Goal: Register for event/course: Register for event/course

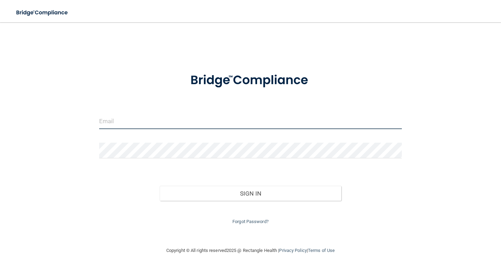
click at [147, 126] on input "email" at bounding box center [250, 122] width 303 height 16
type input "[EMAIL_ADDRESS][DOMAIN_NAME]"
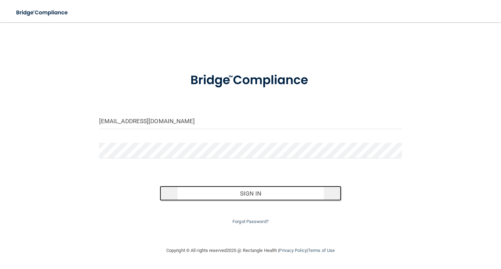
click at [205, 199] on button "Sign In" at bounding box center [251, 193] width 182 height 15
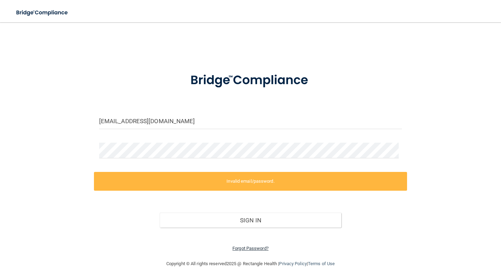
click at [235, 249] on link "Forgot Password?" at bounding box center [251, 248] width 36 height 5
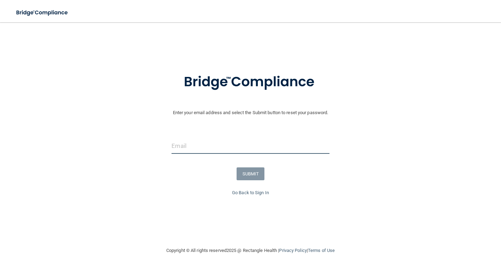
click at [226, 145] on input "email" at bounding box center [251, 146] width 158 height 16
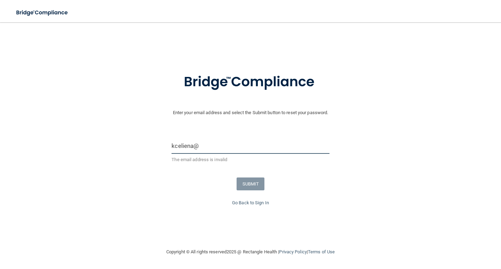
type input "[EMAIL_ADDRESS][DOMAIN_NAME]"
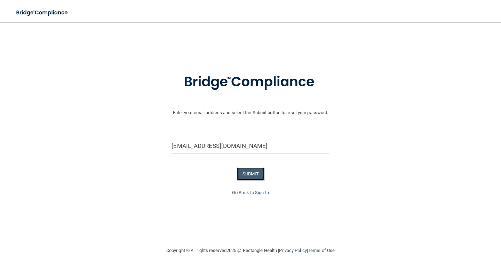
click at [250, 170] on button "SUBMIT" at bounding box center [251, 174] width 28 height 13
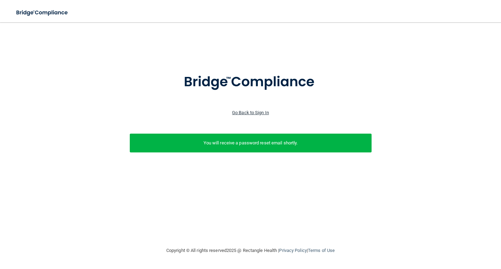
click at [247, 113] on link "Go Back to Sign In" at bounding box center [250, 112] width 37 height 5
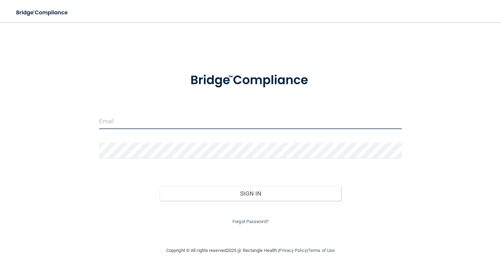
click at [195, 116] on input "email" at bounding box center [250, 122] width 303 height 16
type input "[EMAIL_ADDRESS][DOMAIN_NAME]"
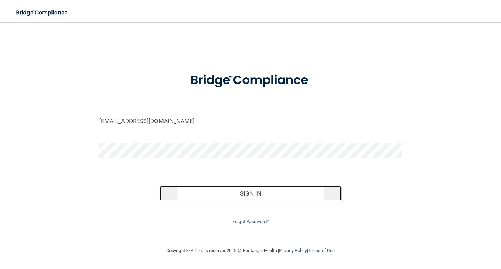
click at [205, 191] on button "Sign In" at bounding box center [251, 193] width 182 height 15
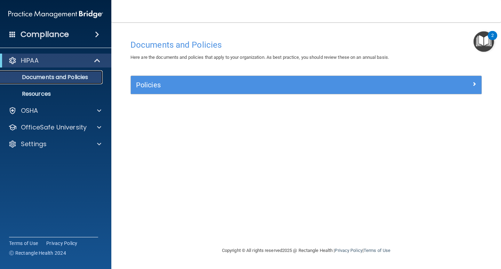
click at [40, 78] on p "Documents and Policies" at bounding box center [52, 77] width 95 height 7
click at [37, 57] on p "HIPAA" at bounding box center [30, 60] width 18 height 8
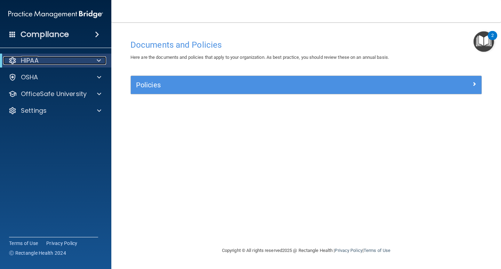
click at [40, 59] on div "HIPAA" at bounding box center [46, 60] width 86 height 8
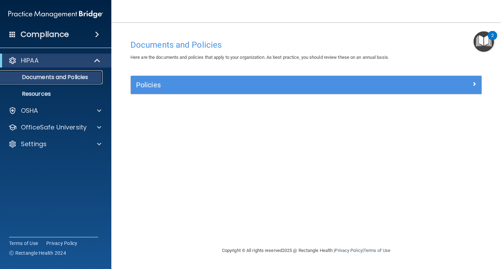
click at [40, 80] on p "Documents and Policies" at bounding box center [52, 77] width 95 height 7
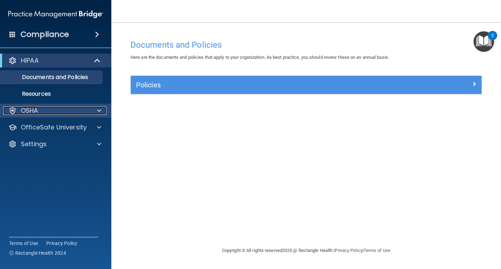
click at [40, 111] on div "OSHA" at bounding box center [46, 111] width 86 height 8
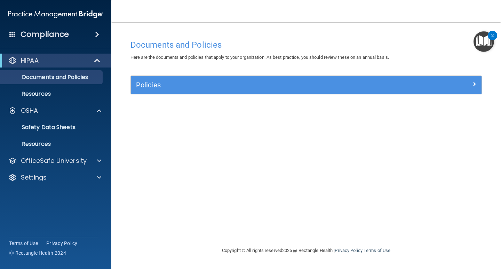
click at [55, 39] on h4 "Compliance" at bounding box center [45, 35] width 48 height 10
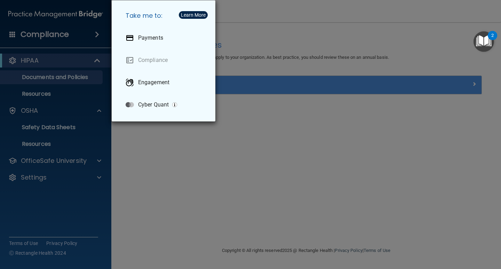
click at [189, 184] on div "Take me to: Payments Compliance Engagement Cyber Quant" at bounding box center [250, 134] width 501 height 269
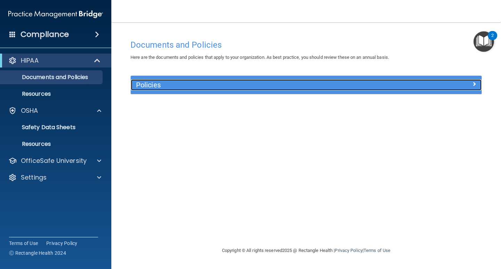
click at [216, 84] on h5 "Policies" at bounding box center [262, 85] width 253 height 8
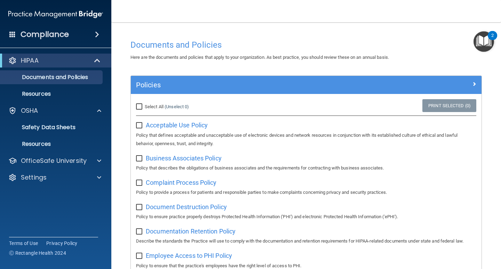
click at [137, 107] on input "Select All (Unselect 0) Unselect All" at bounding box center [140, 107] width 8 height 6
checkbox input "true"
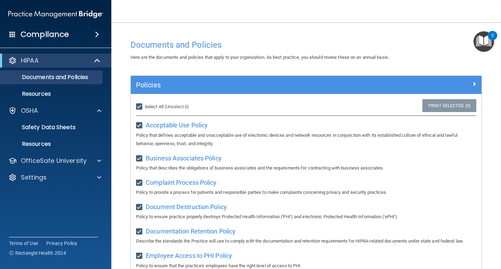
checkbox input "true"
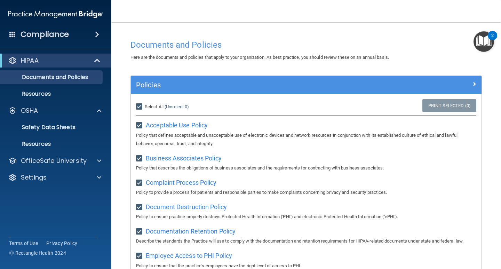
checkbox input "true"
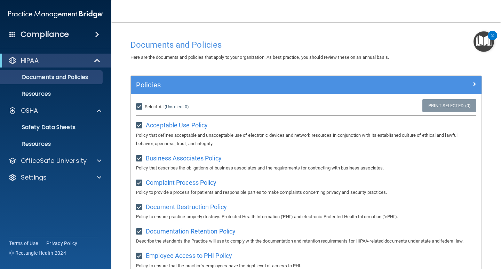
checkbox input "true"
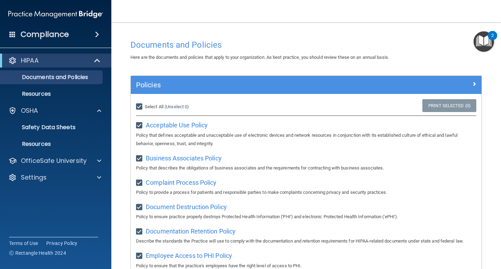
checkbox input "true"
click at [441, 109] on link "Print Selected (21)" at bounding box center [448, 105] width 56 height 13
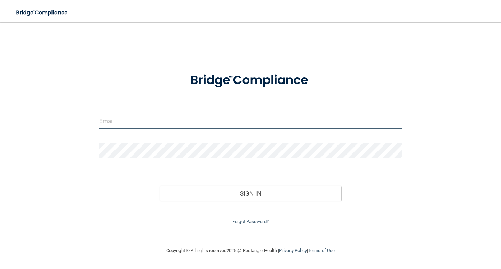
click at [177, 125] on input "email" at bounding box center [250, 122] width 303 height 16
type input "[EMAIL_ADDRESS][DOMAIN_NAME]"
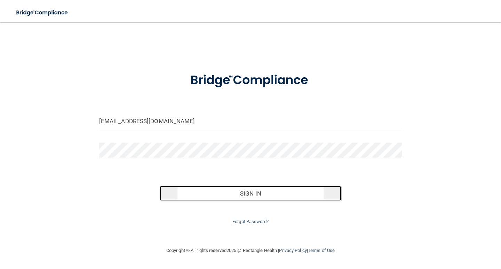
click at [271, 201] on button "Sign In" at bounding box center [251, 193] width 182 height 15
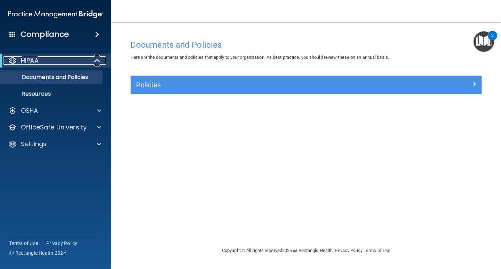
click at [32, 59] on p "HIPAA" at bounding box center [30, 60] width 18 height 8
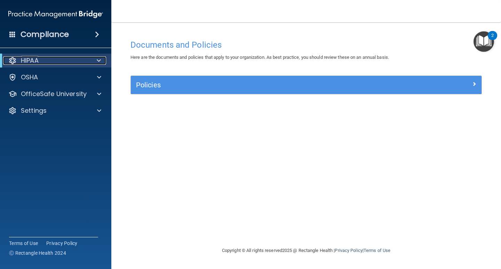
click at [32, 59] on p "HIPAA" at bounding box center [30, 60] width 18 height 8
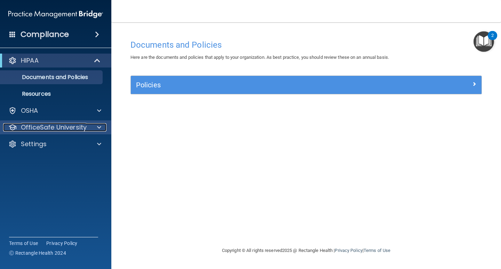
click at [71, 124] on p "OfficeSafe University" at bounding box center [54, 127] width 66 height 8
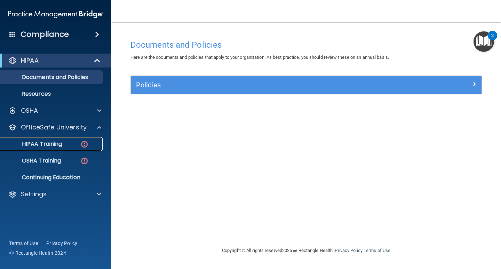
click at [64, 147] on div "HIPAA Training" at bounding box center [52, 144] width 95 height 7
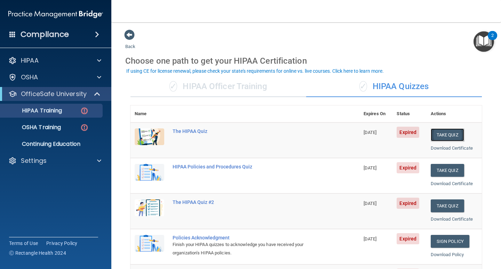
click at [444, 133] on button "Take Quiz" at bounding box center [447, 135] width 33 height 13
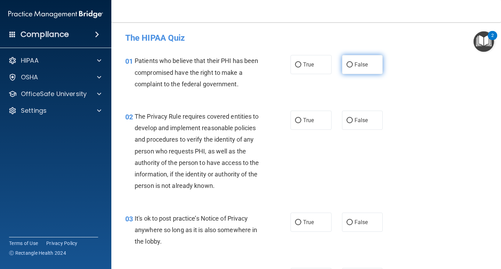
click at [351, 67] on label "False" at bounding box center [362, 64] width 41 height 19
click at [351, 67] on input "False" at bounding box center [350, 64] width 6 height 5
radio input "true"
click at [295, 120] on input "True" at bounding box center [298, 120] width 6 height 5
radio input "true"
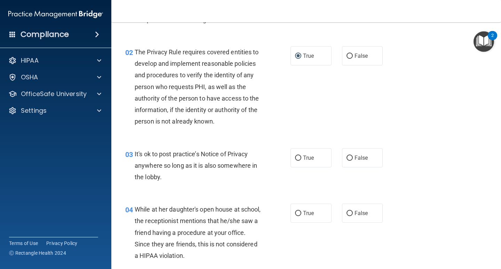
scroll to position [70, 0]
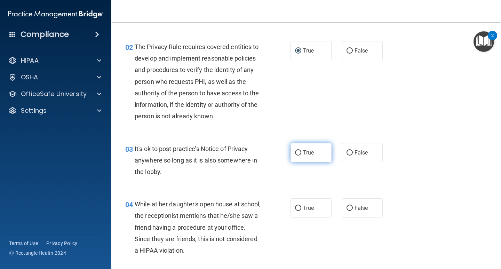
click at [311, 159] on label "True" at bounding box center [311, 152] width 41 height 19
click at [302, 156] on input "True" at bounding box center [298, 152] width 6 height 5
radio input "true"
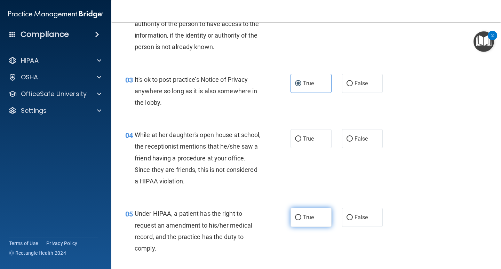
scroll to position [139, 0]
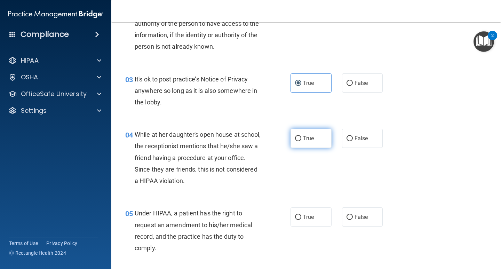
click at [317, 139] on label "True" at bounding box center [311, 138] width 41 height 19
click at [302, 139] on input "True" at bounding box center [298, 138] width 6 height 5
radio input "true"
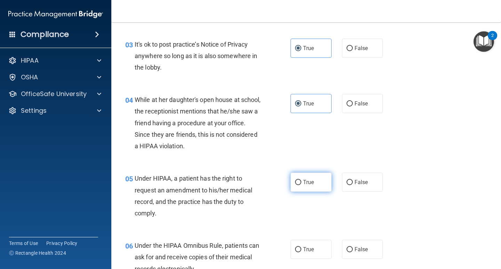
click at [315, 184] on label "True" at bounding box center [311, 182] width 41 height 19
click at [302, 184] on input "True" at bounding box center [298, 182] width 6 height 5
radio input "true"
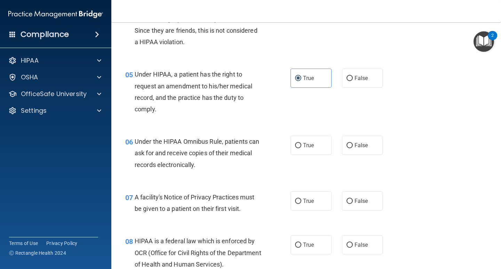
scroll to position [279, 0]
click at [298, 145] on input "True" at bounding box center [298, 145] width 6 height 5
radio input "true"
click at [317, 195] on label "True" at bounding box center [311, 200] width 41 height 19
click at [302, 199] on input "True" at bounding box center [298, 201] width 6 height 5
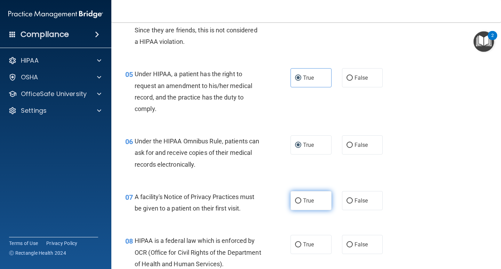
radio input "true"
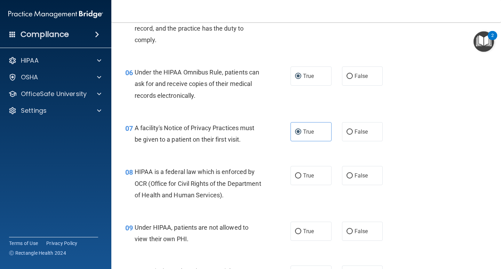
scroll to position [348, 0]
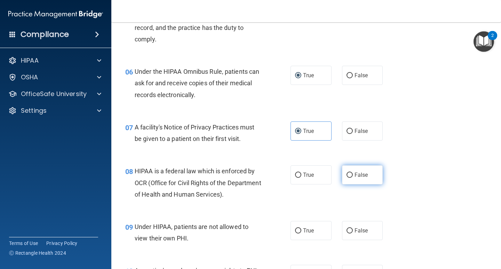
click at [359, 179] on label "False" at bounding box center [362, 174] width 41 height 19
click at [353, 178] on input "False" at bounding box center [350, 175] width 6 height 5
radio input "true"
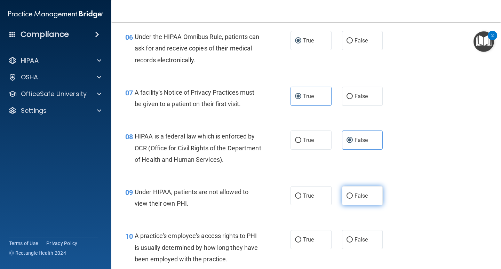
click at [347, 194] on input "False" at bounding box center [350, 196] width 6 height 5
radio input "true"
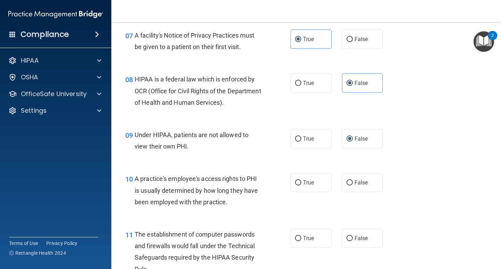
scroll to position [453, 0]
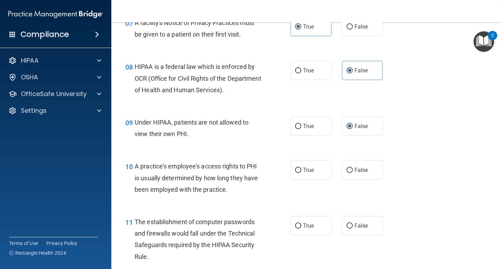
click at [373, 181] on div "10 A practice's employee's access rights to PHI is usually determined by how lo…" at bounding box center [306, 180] width 373 height 56
click at [369, 173] on label "False" at bounding box center [362, 170] width 41 height 19
click at [353, 173] on input "False" at bounding box center [350, 170] width 6 height 5
radio input "true"
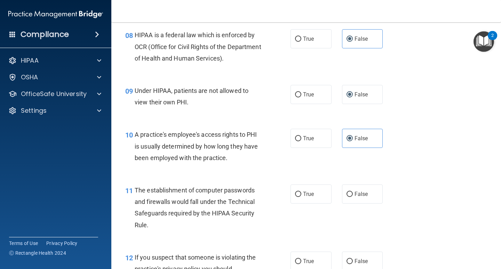
scroll to position [522, 0]
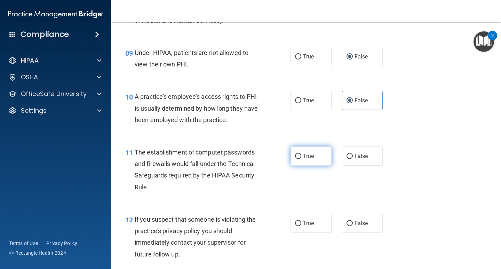
click at [314, 159] on label "True" at bounding box center [311, 156] width 41 height 19
click at [302, 159] on input "True" at bounding box center [298, 156] width 6 height 5
radio input "true"
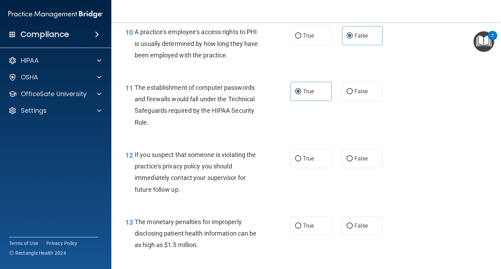
scroll to position [592, 0]
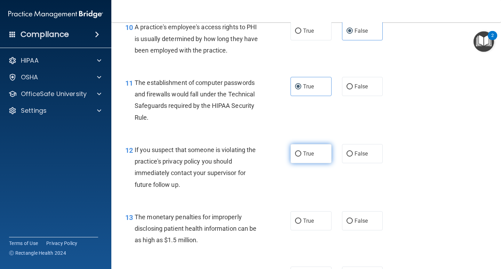
click at [298, 154] on input "True" at bounding box center [298, 153] width 6 height 5
radio input "true"
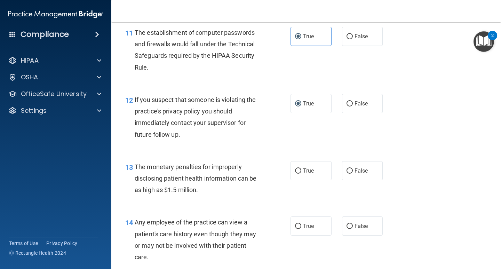
scroll to position [662, 0]
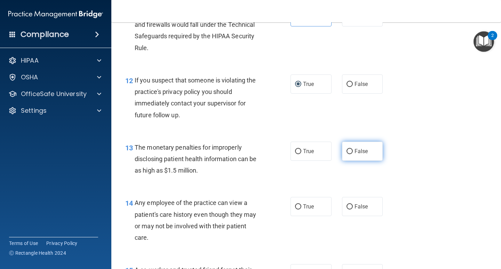
click at [358, 149] on span "False" at bounding box center [362, 151] width 14 height 7
click at [353, 149] on input "False" at bounding box center [350, 151] width 6 height 5
radio input "true"
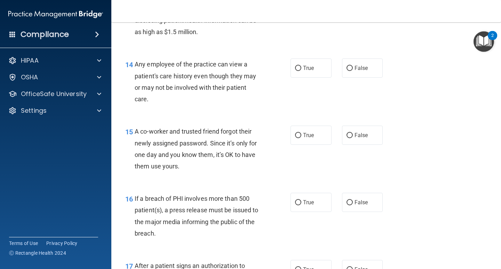
scroll to position [801, 0]
click at [320, 71] on label "True" at bounding box center [311, 67] width 41 height 19
click at [302, 70] on input "True" at bounding box center [298, 67] width 6 height 5
radio input "true"
click at [358, 134] on span "False" at bounding box center [362, 134] width 14 height 7
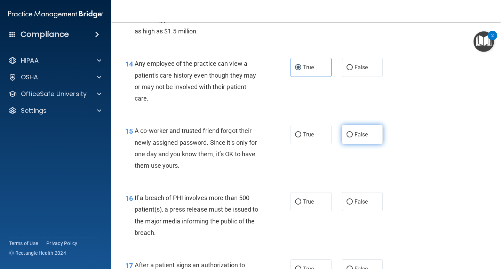
click at [353, 134] on input "False" at bounding box center [350, 134] width 6 height 5
radio input "true"
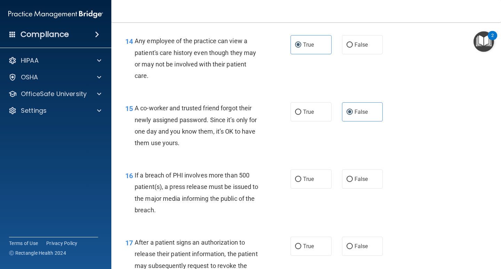
scroll to position [836, 0]
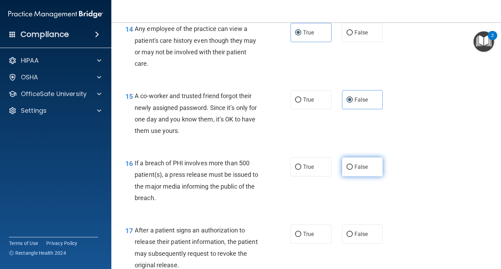
click at [364, 170] on span "False" at bounding box center [362, 167] width 14 height 7
click at [353, 170] on input "False" at bounding box center [350, 167] width 6 height 5
radio input "true"
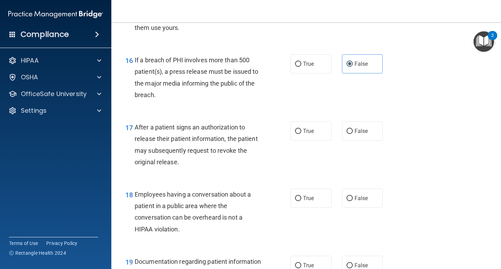
scroll to position [940, 0]
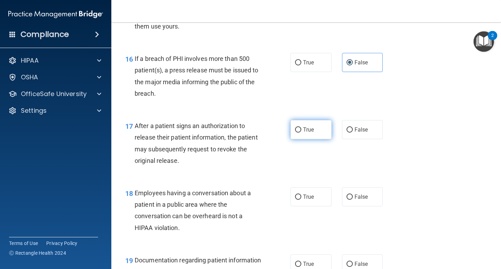
click at [327, 124] on label "True" at bounding box center [311, 129] width 41 height 19
click at [302, 127] on input "True" at bounding box center [298, 129] width 6 height 5
radio input "true"
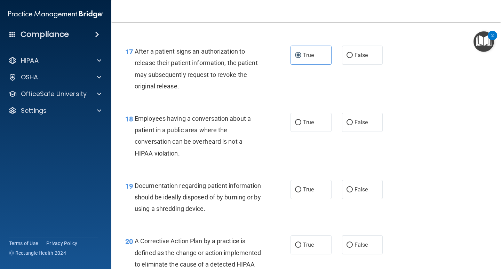
scroll to position [1045, 0]
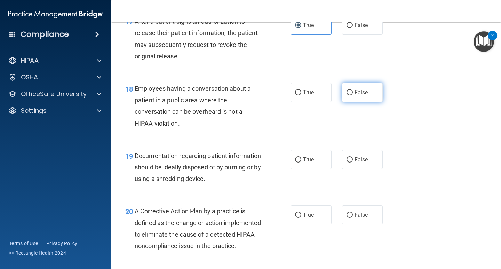
click at [362, 90] on span "False" at bounding box center [362, 92] width 14 height 7
click at [353, 90] on input "False" at bounding box center [350, 92] width 6 height 5
radio input "true"
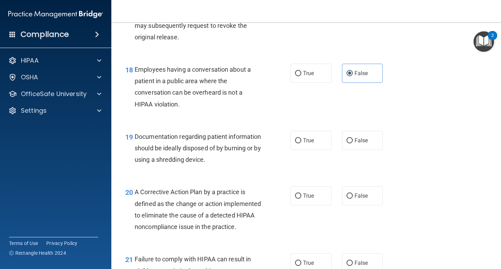
scroll to position [1080, 0]
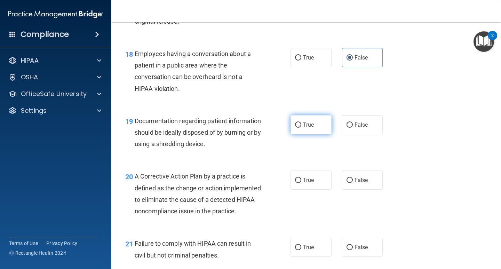
drag, startPoint x: 283, startPoint y: 137, endPoint x: 321, endPoint y: 123, distance: 40.1
click at [389, 115] on ng-form "19 Documentation regarding patient information should be ideally disposed of by…" at bounding box center [389, 115] width 0 height 0
click at [322, 125] on label "True" at bounding box center [311, 124] width 41 height 19
click at [302, 125] on input "True" at bounding box center [298, 125] width 6 height 5
radio input "true"
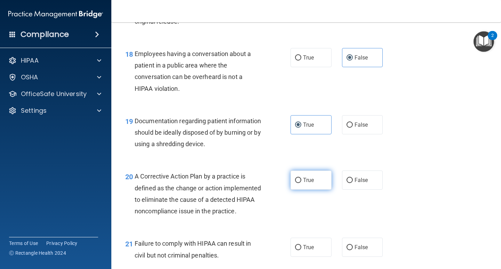
click at [291, 180] on label "True" at bounding box center [311, 180] width 41 height 19
click at [295, 180] on input "True" at bounding box center [298, 180] width 6 height 5
radio input "true"
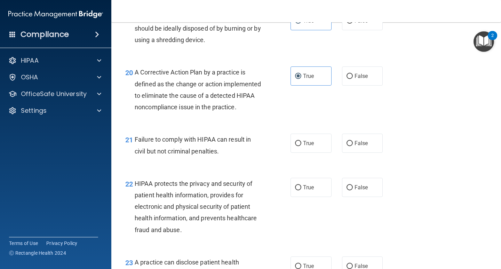
scroll to position [1184, 0]
click at [308, 146] on span "True" at bounding box center [308, 143] width 11 height 7
click at [302, 146] on input "True" at bounding box center [298, 143] width 6 height 5
radio input "true"
click at [319, 197] on label "True" at bounding box center [311, 187] width 41 height 19
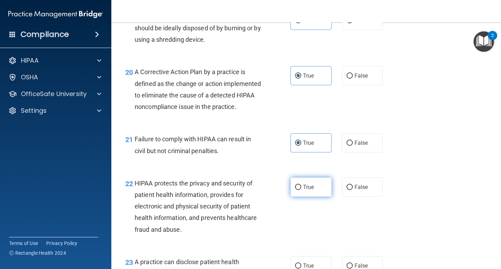
click at [302, 190] on input "True" at bounding box center [298, 187] width 6 height 5
radio input "true"
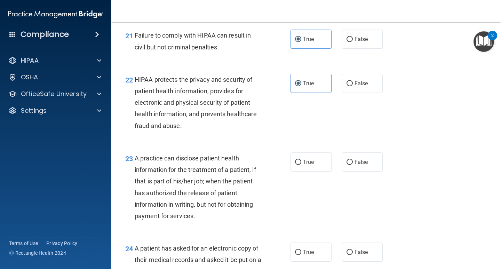
scroll to position [1289, 0]
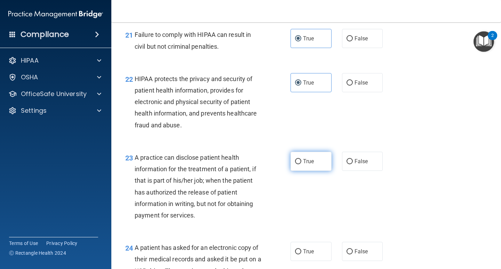
click at [300, 169] on label "True" at bounding box center [311, 161] width 41 height 19
click at [300, 164] on input "True" at bounding box center [298, 161] width 6 height 5
radio input "true"
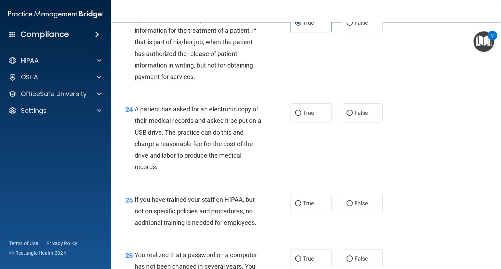
scroll to position [1428, 0]
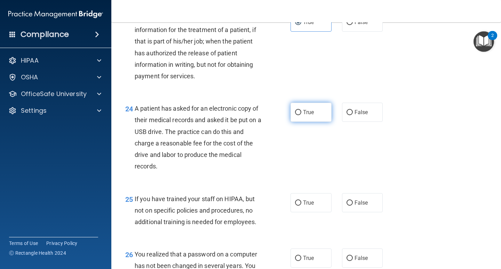
click at [314, 122] on label "True" at bounding box center [311, 112] width 41 height 19
click at [302, 115] on input "True" at bounding box center [298, 112] width 6 height 5
radio input "true"
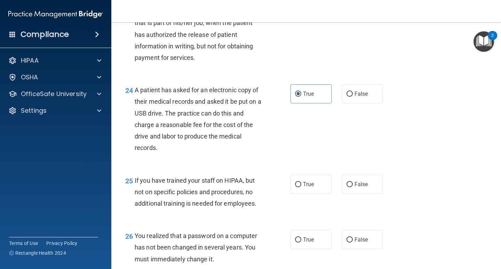
scroll to position [1463, 0]
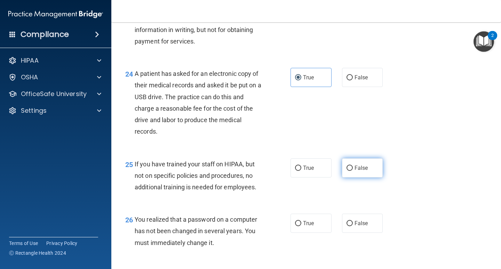
click at [351, 178] on label "False" at bounding box center [362, 167] width 41 height 19
click at [351, 171] on input "False" at bounding box center [350, 168] width 6 height 5
radio input "true"
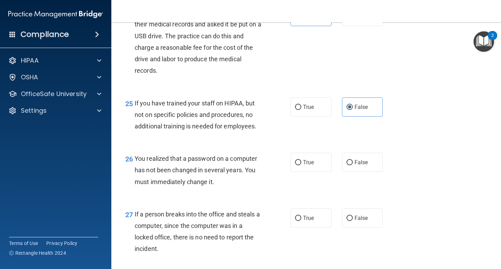
scroll to position [1532, 0]
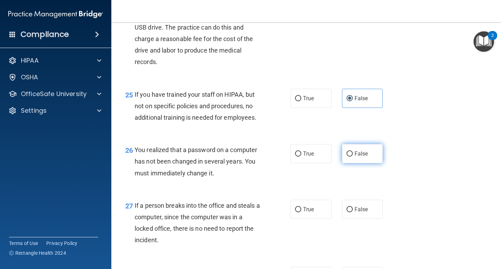
click at [375, 163] on label "False" at bounding box center [362, 153] width 41 height 19
click at [353, 157] on input "False" at bounding box center [350, 153] width 6 height 5
radio input "true"
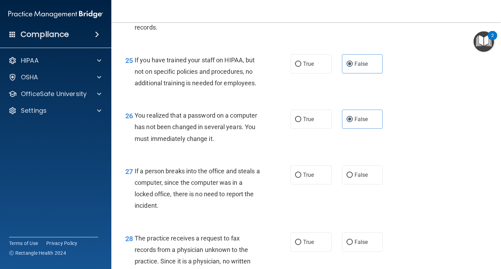
scroll to position [1567, 0]
click at [370, 184] on label "False" at bounding box center [362, 174] width 41 height 19
click at [353, 178] on input "False" at bounding box center [350, 174] width 6 height 5
radio input "true"
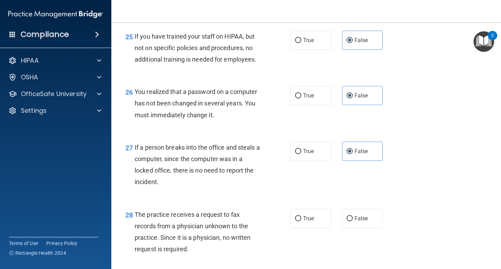
scroll to position [1637, 0]
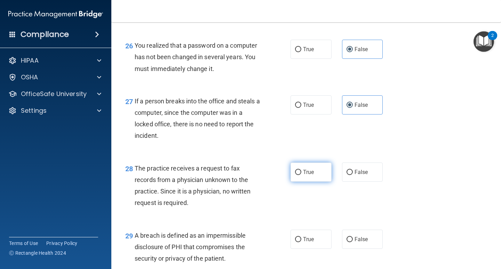
click at [295, 175] on input "True" at bounding box center [298, 172] width 6 height 5
radio input "true"
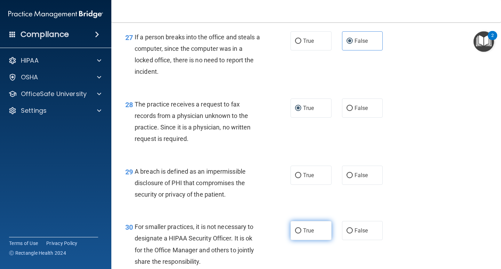
scroll to position [1706, 0]
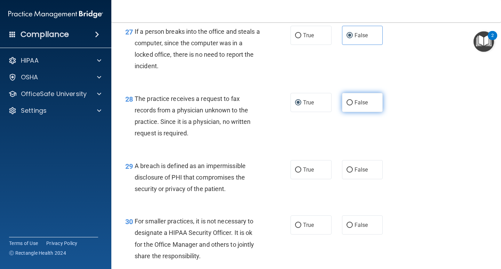
click at [365, 112] on label "False" at bounding box center [362, 102] width 41 height 19
click at [353, 106] on input "False" at bounding box center [350, 102] width 6 height 5
radio input "true"
radio input "false"
click at [308, 179] on label "True" at bounding box center [311, 169] width 41 height 19
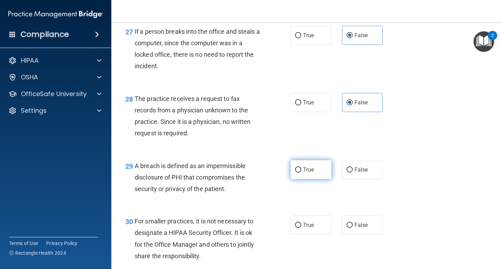
click at [302, 173] on input "True" at bounding box center [298, 170] width 6 height 5
radio input "true"
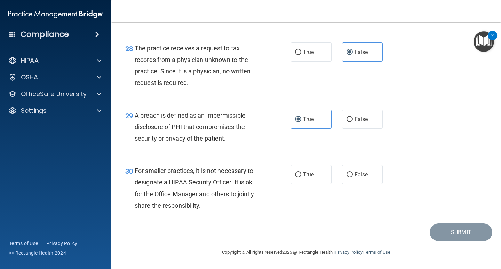
scroll to position [1768, 0]
click at [308, 185] on div "30 For smaller practices, it is not necessary to designate a HIPAA Security Off…" at bounding box center [306, 189] width 373 height 67
click at [309, 180] on label "True" at bounding box center [311, 174] width 41 height 19
click at [302, 178] on input "True" at bounding box center [298, 174] width 6 height 5
radio input "true"
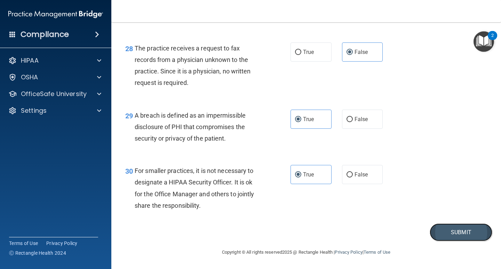
click at [444, 236] on button "Submit" at bounding box center [461, 233] width 63 height 18
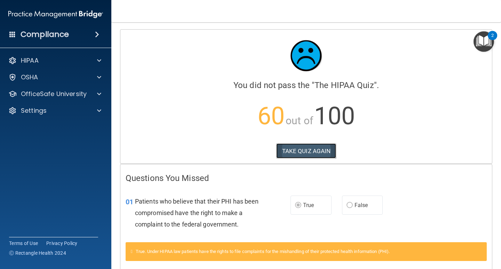
click at [300, 151] on button "TAKE QUIZ AGAIN" at bounding box center [307, 150] width 60 height 15
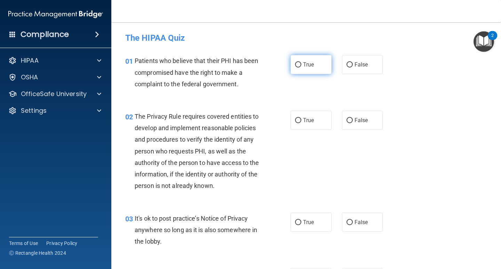
click at [295, 65] on input "True" at bounding box center [298, 64] width 6 height 5
radio input "true"
click at [295, 121] on input "True" at bounding box center [298, 120] width 6 height 5
radio input "true"
click at [355, 224] on span "False" at bounding box center [362, 222] width 14 height 7
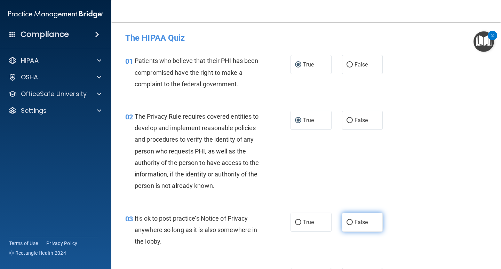
click at [353, 224] on input "False" at bounding box center [350, 222] width 6 height 5
radio input "true"
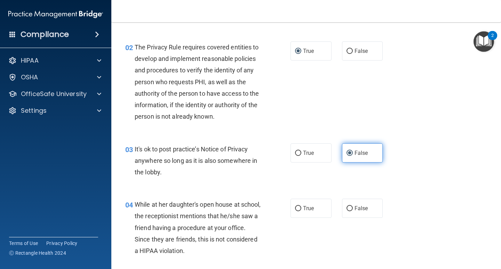
scroll to position [70, 0]
click at [357, 211] on label "False" at bounding box center [362, 208] width 41 height 19
click at [353, 211] on input "False" at bounding box center [350, 208] width 6 height 5
radio input "true"
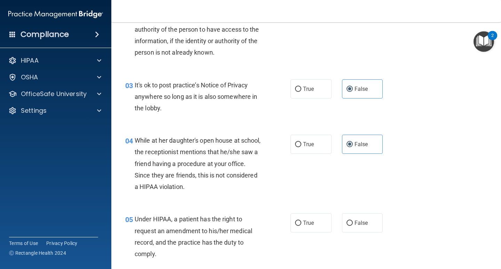
scroll to position [174, 0]
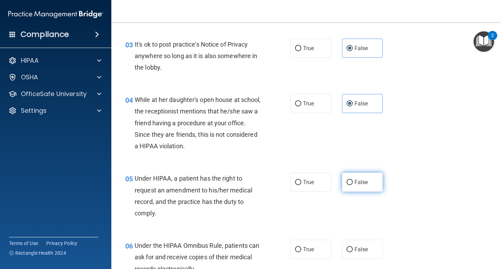
click at [347, 183] on input "False" at bounding box center [350, 182] width 6 height 5
radio input "true"
click at [305, 245] on label "True" at bounding box center [311, 249] width 41 height 19
click at [302, 247] on input "True" at bounding box center [298, 249] width 6 height 5
radio input "true"
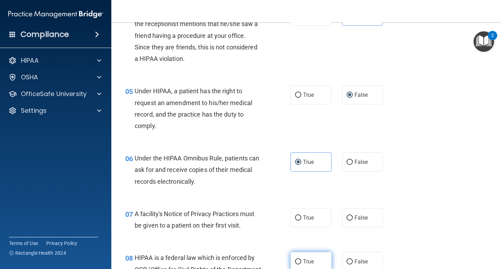
scroll to position [279, 0]
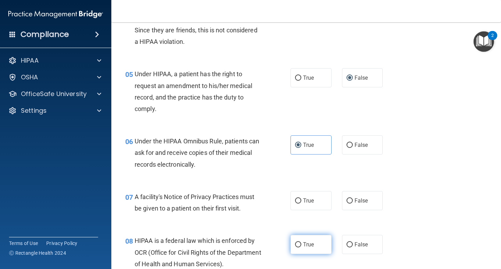
click at [304, 242] on span "True" at bounding box center [308, 244] width 11 height 7
click at [302, 242] on input "True" at bounding box center [298, 244] width 6 height 5
radio input "true"
click at [304, 199] on span "True" at bounding box center [308, 200] width 11 height 7
click at [302, 199] on input "True" at bounding box center [298, 201] width 6 height 5
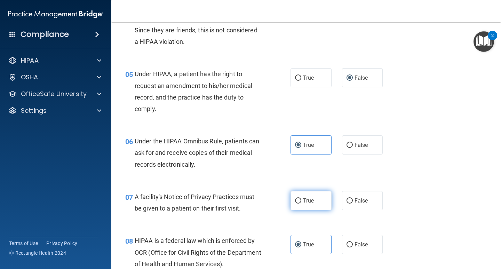
radio input "true"
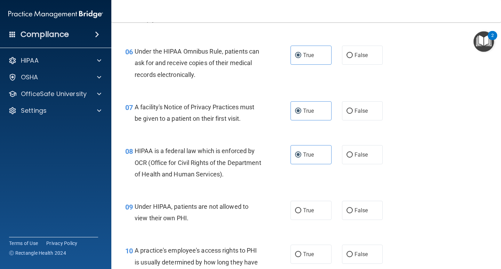
scroll to position [383, 0]
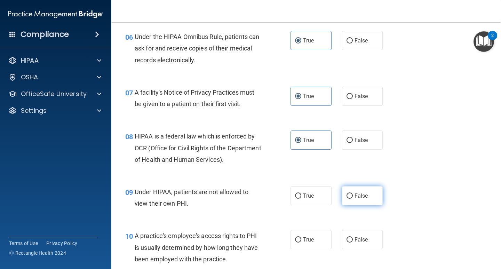
click at [363, 197] on span "False" at bounding box center [362, 196] width 14 height 7
click at [353, 197] on input "False" at bounding box center [350, 196] width 6 height 5
radio input "true"
click at [347, 239] on input "False" at bounding box center [350, 240] width 6 height 5
radio input "true"
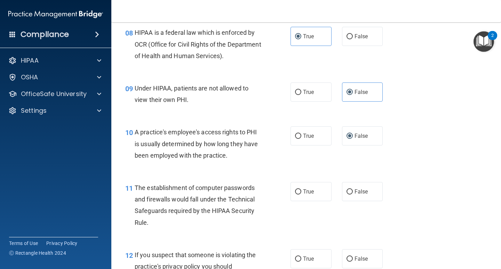
scroll to position [488, 0]
click at [313, 190] on label "True" at bounding box center [311, 190] width 41 height 19
click at [302, 190] on input "True" at bounding box center [298, 191] width 6 height 5
radio input "true"
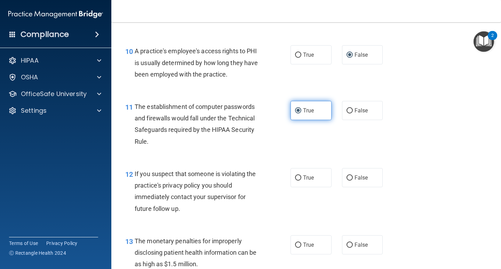
scroll to position [592, 0]
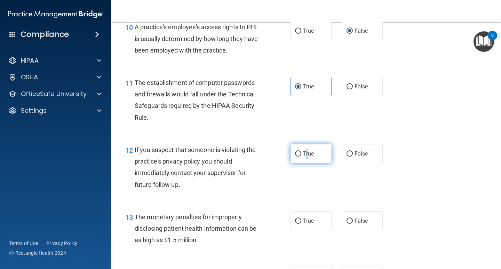
drag, startPoint x: 305, startPoint y: 154, endPoint x: 306, endPoint y: 160, distance: 6.2
click at [306, 156] on span "True" at bounding box center [308, 153] width 11 height 7
click at [295, 156] on input "True" at bounding box center [298, 153] width 6 height 5
radio input "true"
click at [360, 216] on label "False" at bounding box center [362, 220] width 41 height 19
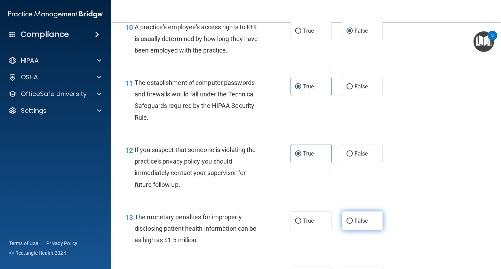
click at [353, 219] on input "False" at bounding box center [350, 221] width 6 height 5
radio input "true"
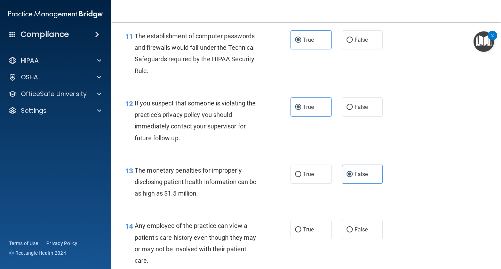
scroll to position [662, 0]
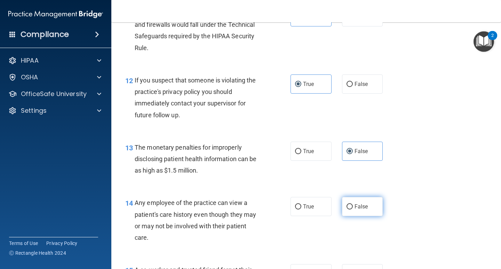
click at [357, 205] on span "False" at bounding box center [362, 206] width 14 height 7
click at [353, 205] on input "False" at bounding box center [350, 206] width 6 height 5
radio input "true"
click at [315, 153] on label "True" at bounding box center [311, 151] width 41 height 19
click at [302, 153] on input "True" at bounding box center [298, 151] width 6 height 5
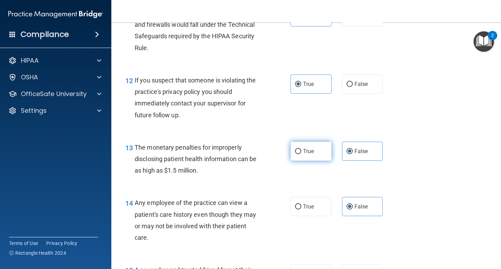
radio input "true"
radio input "false"
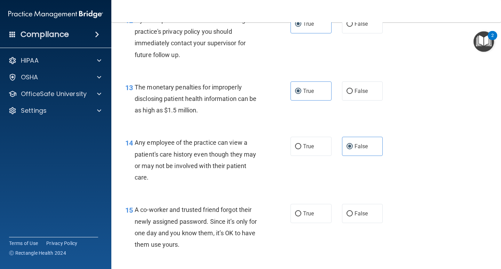
scroll to position [731, 0]
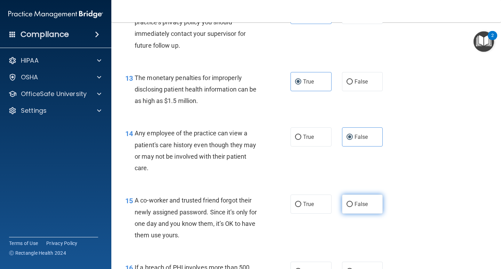
click at [349, 205] on input "False" at bounding box center [350, 204] width 6 height 5
radio input "true"
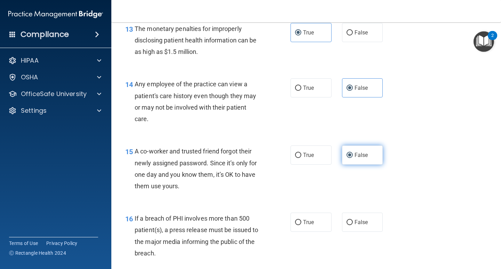
scroll to position [801, 0]
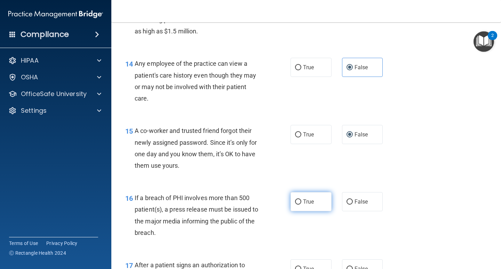
click at [323, 207] on label "True" at bounding box center [311, 201] width 41 height 19
click at [302, 205] on input "True" at bounding box center [298, 202] width 6 height 5
radio input "true"
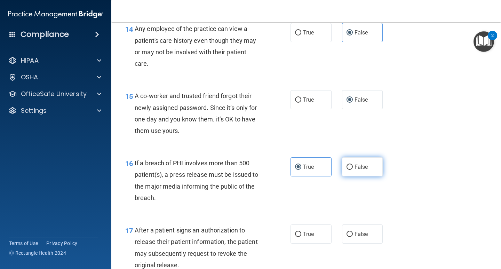
scroll to position [871, 0]
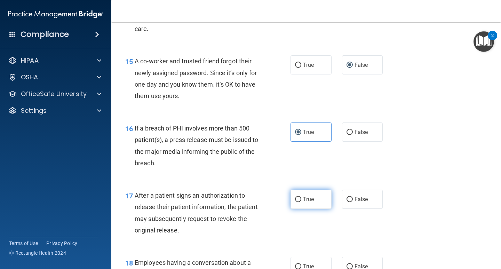
click at [303, 195] on label "True" at bounding box center [311, 199] width 41 height 19
click at [302, 197] on input "True" at bounding box center [298, 199] width 6 height 5
radio input "true"
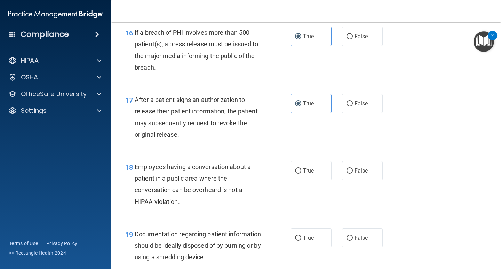
scroll to position [975, 0]
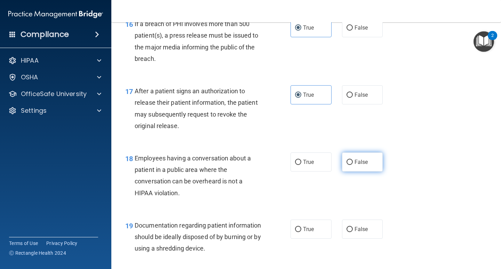
click at [351, 158] on label "False" at bounding box center [362, 162] width 41 height 19
click at [351, 160] on input "False" at bounding box center [350, 162] width 6 height 5
radio input "true"
click at [307, 227] on span "True" at bounding box center [308, 229] width 11 height 7
click at [302, 227] on input "True" at bounding box center [298, 229] width 6 height 5
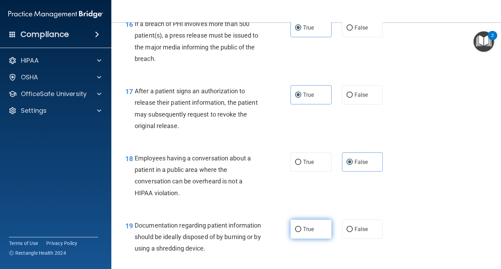
radio input "true"
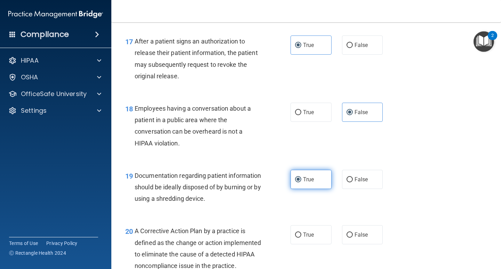
scroll to position [1045, 0]
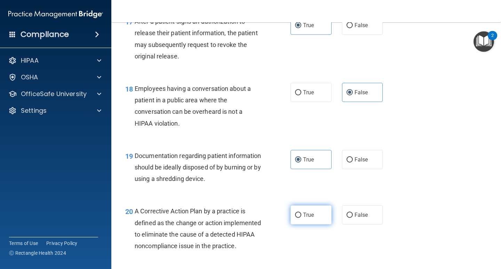
click at [305, 217] on span "True" at bounding box center [308, 215] width 11 height 7
click at [302, 217] on input "True" at bounding box center [298, 215] width 6 height 5
radio input "true"
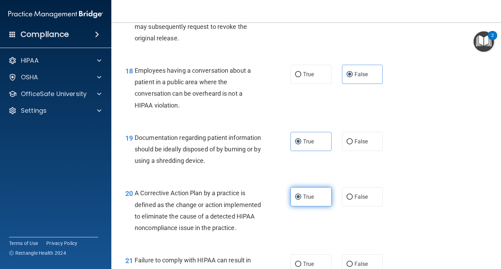
scroll to position [1080, 0]
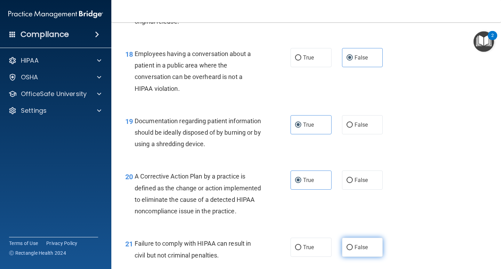
click at [359, 251] on span "False" at bounding box center [362, 247] width 14 height 7
click at [353, 250] on input "False" at bounding box center [350, 247] width 6 height 5
radio input "true"
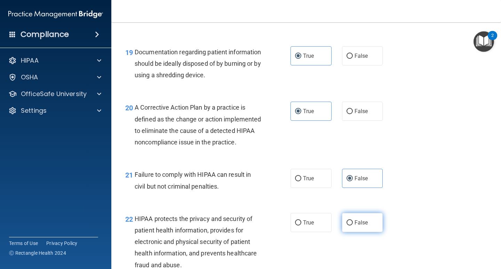
scroll to position [1149, 0]
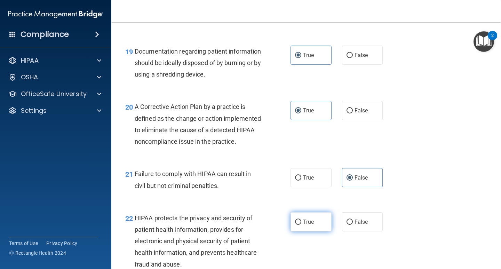
click at [317, 232] on label "True" at bounding box center [311, 221] width 41 height 19
click at [302, 225] on input "True" at bounding box center [298, 222] width 6 height 5
radio input "true"
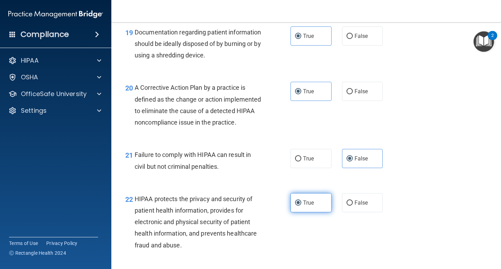
scroll to position [1184, 0]
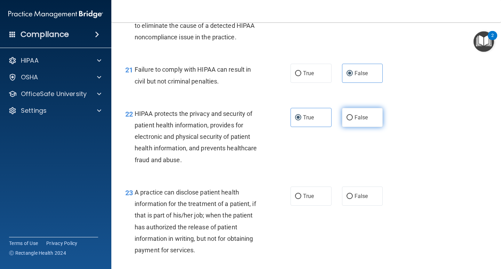
click at [350, 203] on label "False" at bounding box center [362, 196] width 41 height 19
click at [350, 199] on input "False" at bounding box center [350, 196] width 6 height 5
radio input "true"
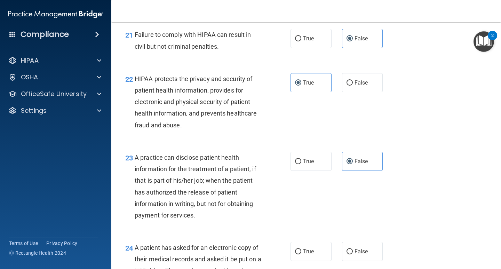
scroll to position [1323, 0]
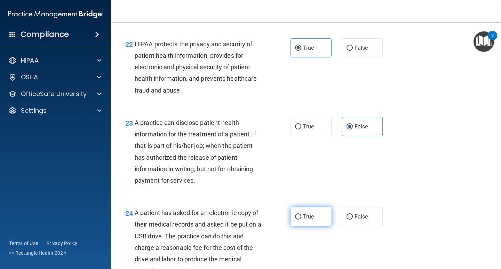
click at [310, 220] on span "True" at bounding box center [308, 216] width 11 height 7
click at [302, 220] on input "True" at bounding box center [298, 217] width 6 height 5
radio input "true"
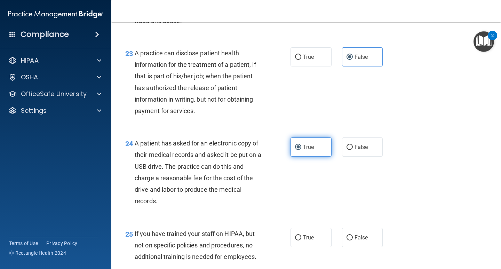
scroll to position [1428, 0]
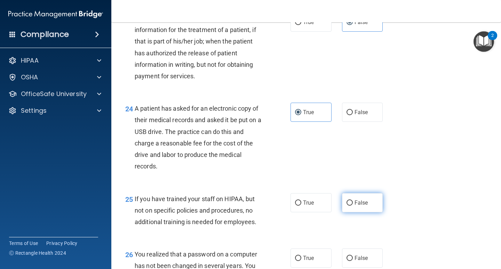
click at [350, 212] on label "False" at bounding box center [362, 202] width 41 height 19
click at [350, 206] on input "False" at bounding box center [350, 203] width 6 height 5
radio input "true"
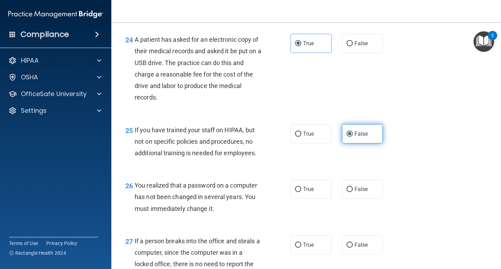
scroll to position [1498, 0]
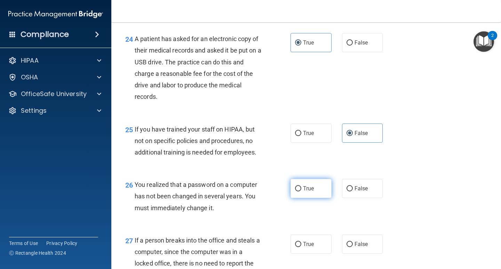
click at [317, 197] on label "True" at bounding box center [311, 188] width 41 height 19
click at [302, 192] on input "True" at bounding box center [298, 188] width 6 height 5
radio input "true"
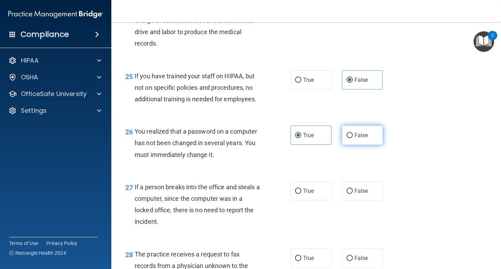
scroll to position [1567, 0]
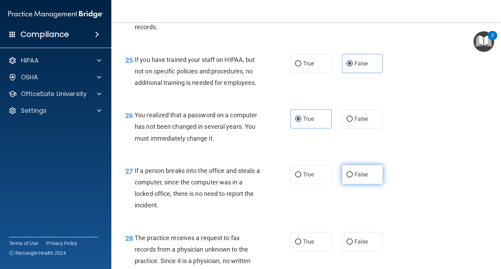
click at [356, 184] on label "False" at bounding box center [362, 174] width 41 height 19
click at [353, 178] on input "False" at bounding box center [350, 174] width 6 height 5
radio input "true"
drag, startPoint x: 356, startPoint y: 249, endPoint x: 382, endPoint y: 231, distance: 31.9
click at [356, 249] on label "False" at bounding box center [362, 241] width 41 height 19
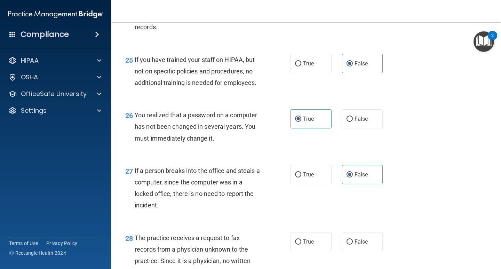
click at [353, 245] on input "False" at bounding box center [350, 242] width 6 height 5
radio input "true"
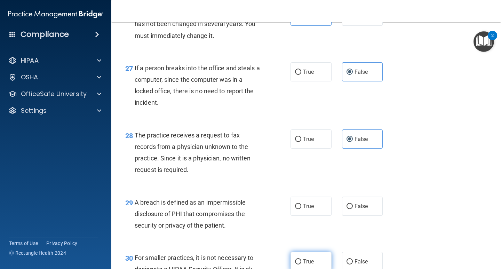
scroll to position [1706, 0]
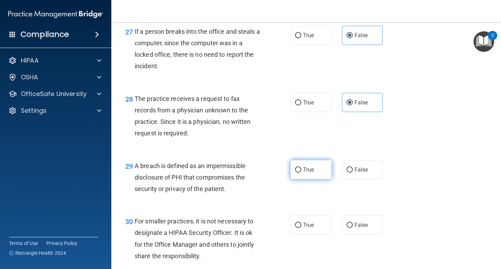
click at [303, 173] on span "True" at bounding box center [308, 169] width 11 height 7
click at [302, 173] on input "True" at bounding box center [298, 170] width 6 height 5
radio input "true"
click at [357, 233] on label "False" at bounding box center [362, 225] width 41 height 19
click at [353, 228] on input "False" at bounding box center [350, 225] width 6 height 5
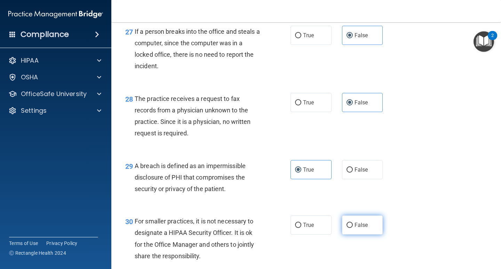
radio input "true"
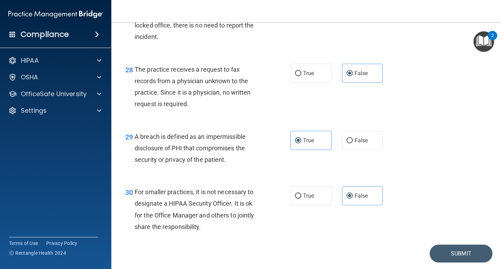
scroll to position [1768, 0]
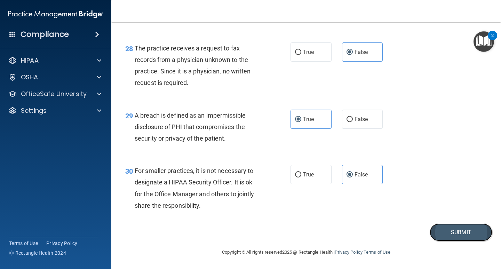
click at [448, 226] on button "Submit" at bounding box center [461, 233] width 63 height 18
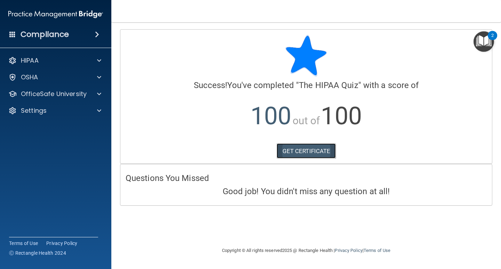
click at [319, 151] on link "GET CERTIFICATE" at bounding box center [307, 150] width 60 height 15
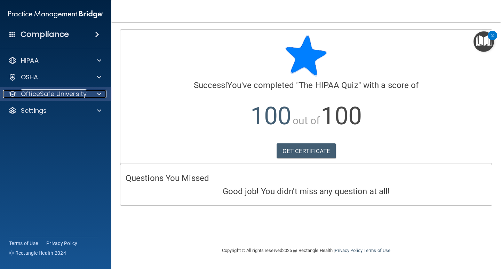
click at [52, 93] on p "OfficeSafe University" at bounding box center [54, 94] width 66 height 8
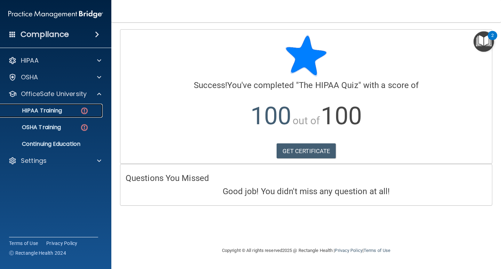
click at [50, 110] on p "HIPAA Training" at bounding box center [33, 110] width 57 height 7
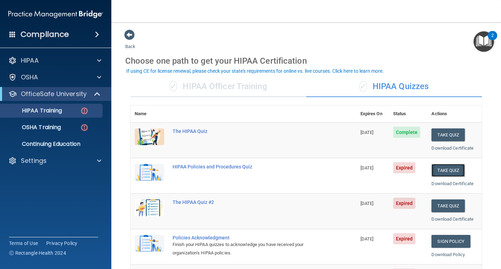
click at [443, 167] on button "Take Quiz" at bounding box center [448, 170] width 33 height 13
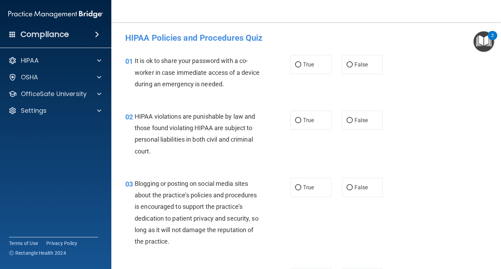
drag, startPoint x: 342, startPoint y: 64, endPoint x: 356, endPoint y: 103, distance: 41.3
click at [343, 67] on label "False" at bounding box center [362, 64] width 41 height 19
click at [360, 124] on label "False" at bounding box center [362, 120] width 41 height 19
click at [359, 188] on span "False" at bounding box center [362, 187] width 14 height 7
click at [353, 188] on input "False" at bounding box center [350, 187] width 6 height 5
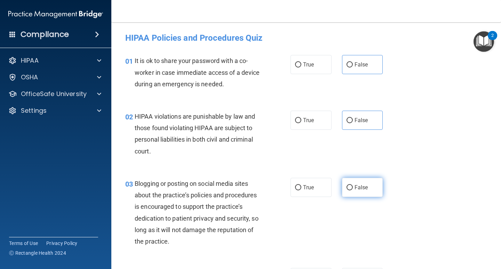
radio input "true"
click at [354, 125] on label "False" at bounding box center [362, 120] width 41 height 19
click at [353, 123] on input "False" at bounding box center [350, 120] width 6 height 5
radio input "true"
click at [365, 62] on span "False" at bounding box center [362, 64] width 14 height 7
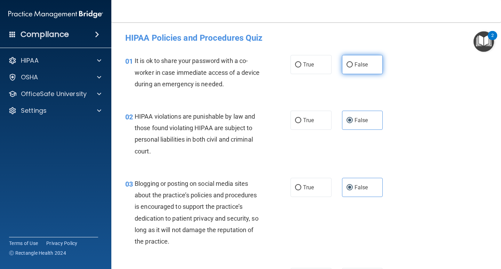
click at [353, 62] on input "False" at bounding box center [350, 64] width 6 height 5
radio input "true"
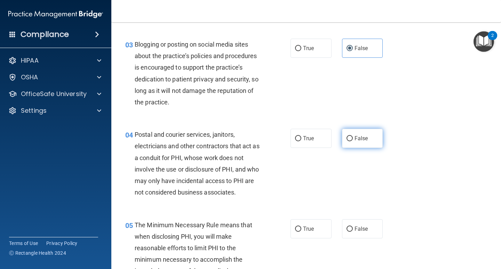
click at [356, 138] on span "False" at bounding box center [362, 138] width 14 height 7
click at [353, 138] on input "False" at bounding box center [350, 138] width 6 height 5
radio input "true"
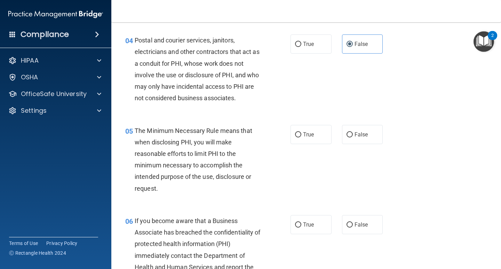
scroll to position [244, 0]
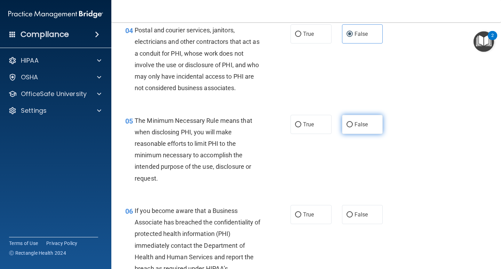
click at [356, 122] on span "False" at bounding box center [362, 124] width 14 height 7
click at [353, 122] on input "False" at bounding box center [350, 124] width 6 height 5
radio input "true"
click at [365, 212] on label "False" at bounding box center [362, 214] width 41 height 19
click at [353, 212] on input "False" at bounding box center [350, 214] width 6 height 5
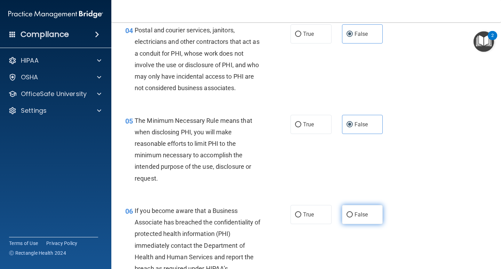
radio input "true"
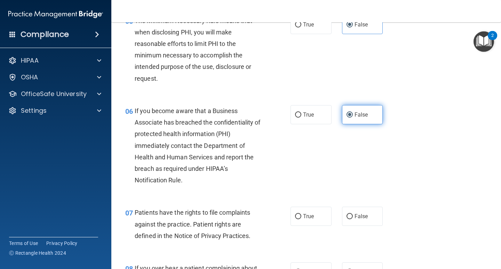
scroll to position [348, 0]
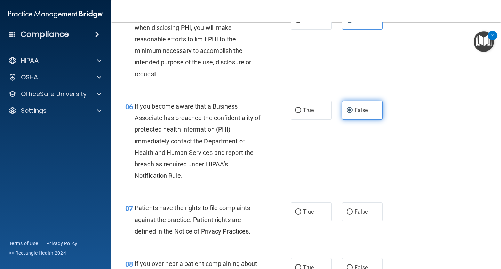
click at [365, 212] on label "False" at bounding box center [362, 211] width 41 height 19
click at [353, 212] on input "False" at bounding box center [350, 212] width 6 height 5
radio input "true"
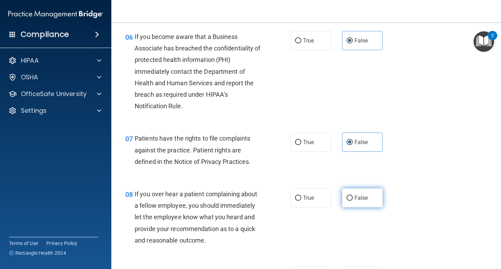
click at [362, 201] on span "False" at bounding box center [362, 198] width 14 height 7
click at [353, 201] on input "False" at bounding box center [350, 198] width 6 height 5
radio input "true"
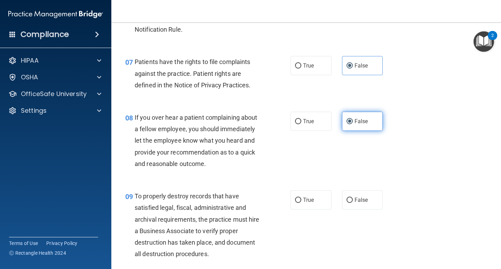
scroll to position [522, 0]
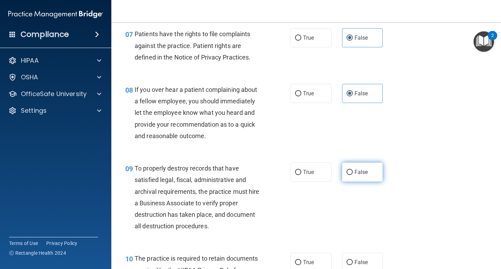
click at [356, 167] on label "False" at bounding box center [362, 172] width 41 height 19
click at [353, 170] on input "False" at bounding box center [350, 172] width 6 height 5
radio input "true"
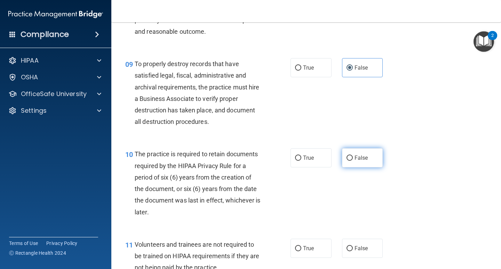
click at [361, 159] on span "False" at bounding box center [362, 158] width 14 height 7
click at [353, 159] on input "False" at bounding box center [350, 158] width 6 height 5
radio input "true"
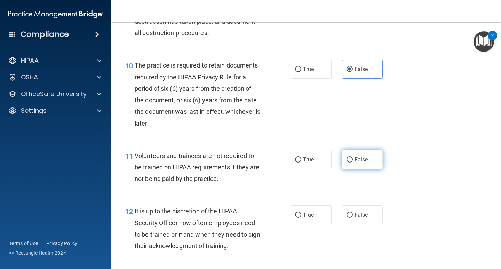
scroll to position [731, 0]
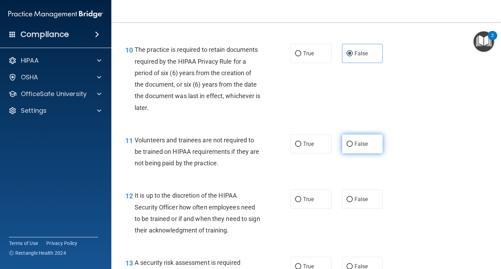
click at [357, 177] on div "11 Volunteers and trainees are not required to be trained on HIPAA requirements…" at bounding box center [306, 154] width 373 height 56
click at [360, 155] on div "11 Volunteers and trainees are not required to be trained on HIPAA requirements…" at bounding box center [306, 154] width 373 height 56
click at [359, 143] on span "False" at bounding box center [362, 144] width 14 height 7
click at [353, 143] on input "False" at bounding box center [350, 144] width 6 height 5
radio input "true"
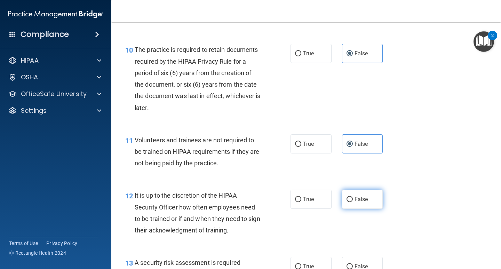
drag, startPoint x: 352, startPoint y: 187, endPoint x: 352, endPoint y: 193, distance: 6.3
click at [352, 188] on div "12 It is up to the discretion of the HIPAA Security Officer how often employees…" at bounding box center [306, 214] width 373 height 67
click at [353, 196] on label "False" at bounding box center [362, 199] width 41 height 19
click at [353, 197] on input "False" at bounding box center [350, 199] width 6 height 5
radio input "true"
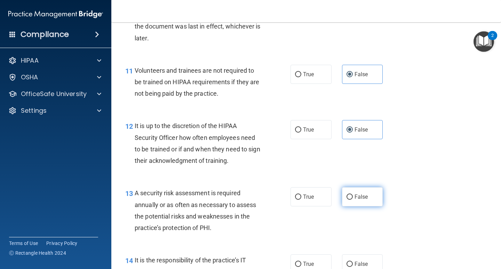
click at [355, 198] on span "False" at bounding box center [362, 197] width 14 height 7
click at [353, 198] on input "False" at bounding box center [350, 197] width 6 height 5
radio input "true"
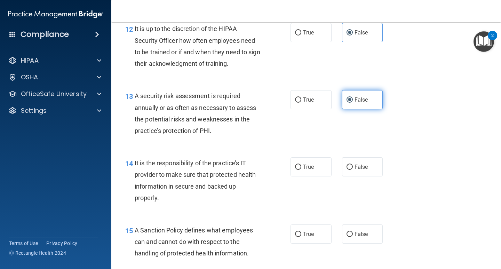
scroll to position [905, 0]
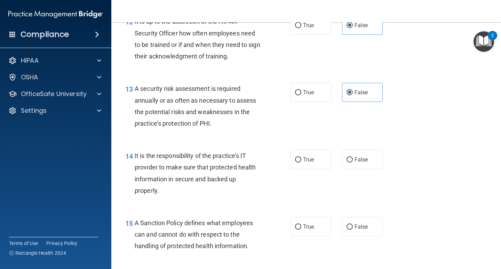
drag, startPoint x: 358, startPoint y: 163, endPoint x: 357, endPoint y: 171, distance: 7.3
click at [358, 164] on label "False" at bounding box center [362, 159] width 41 height 19
click at [353, 163] on input "False" at bounding box center [350, 159] width 6 height 5
radio input "true"
click at [352, 237] on div "15 A Sanction Policy defines what employees can and cannot do with respect to t…" at bounding box center [306, 237] width 373 height 56
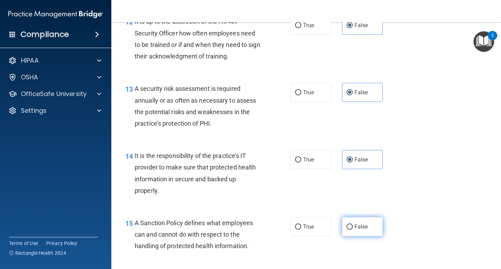
click at [355, 228] on span "False" at bounding box center [362, 227] width 14 height 7
click at [353, 228] on input "False" at bounding box center [350, 227] width 6 height 5
radio input "true"
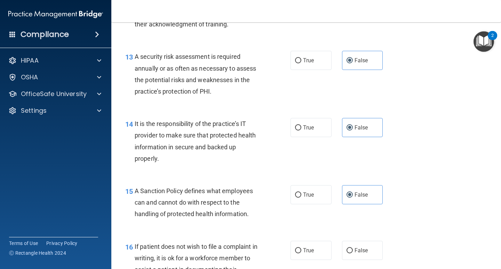
scroll to position [1010, 0]
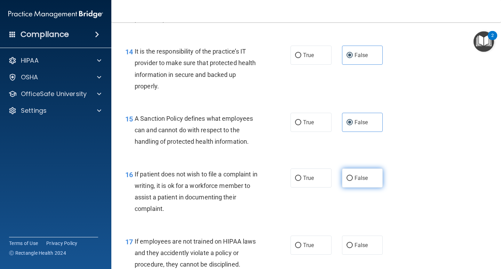
click at [361, 177] on span "False" at bounding box center [362, 178] width 14 height 7
click at [353, 177] on input "False" at bounding box center [350, 178] width 6 height 5
radio input "true"
click at [357, 238] on label "False" at bounding box center [362, 245] width 41 height 19
click at [353, 243] on input "False" at bounding box center [350, 245] width 6 height 5
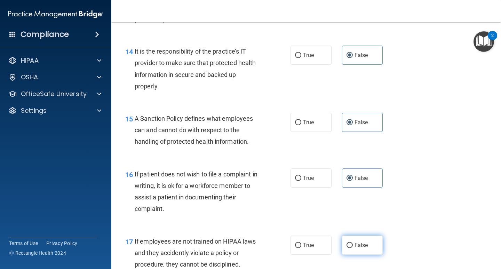
radio input "true"
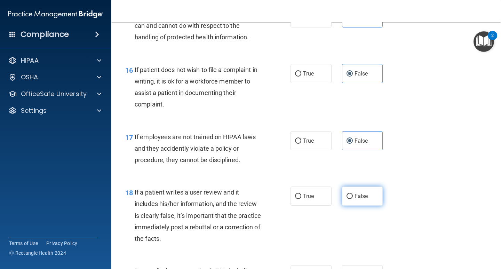
click at [363, 199] on span "False" at bounding box center [362, 196] width 14 height 7
click at [353, 199] on input "False" at bounding box center [350, 196] width 6 height 5
radio input "true"
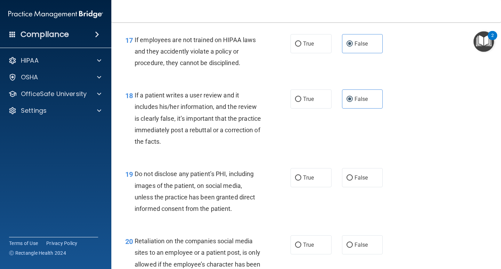
scroll to position [1219, 0]
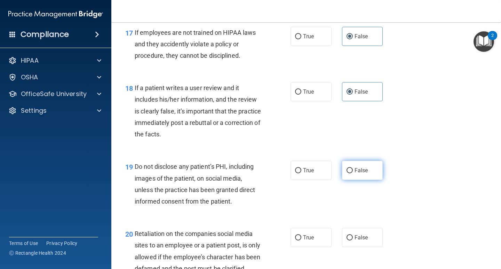
click at [360, 169] on span "False" at bounding box center [362, 170] width 14 height 7
click at [353, 169] on input "False" at bounding box center [350, 170] width 6 height 5
radio input "true"
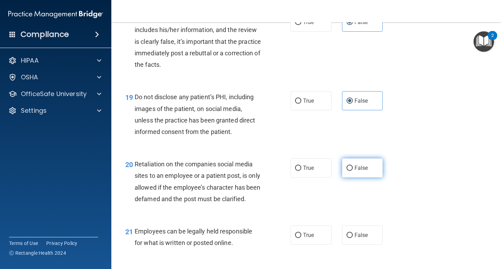
click at [361, 173] on label "False" at bounding box center [362, 167] width 41 height 19
click at [353, 171] on input "False" at bounding box center [350, 168] width 6 height 5
radio input "true"
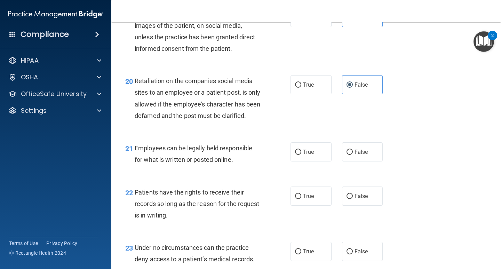
scroll to position [1393, 0]
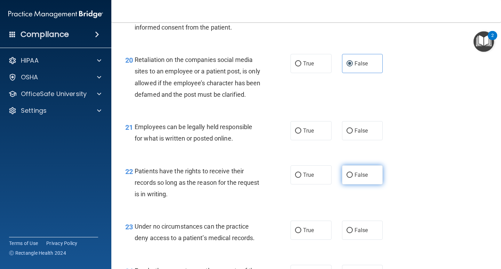
drag, startPoint x: 350, startPoint y: 146, endPoint x: 353, endPoint y: 178, distance: 32.5
click at [350, 140] on label "False" at bounding box center [362, 130] width 41 height 19
click at [350, 134] on input "False" at bounding box center [350, 131] width 6 height 5
radio input "true"
click at [355, 178] on span "False" at bounding box center [362, 175] width 14 height 7
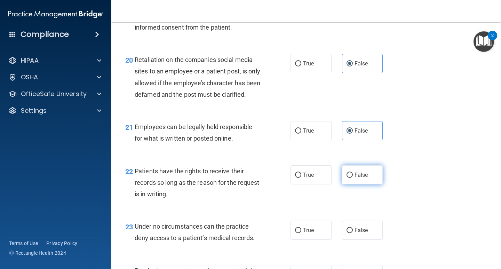
click at [353, 178] on input "False" at bounding box center [350, 175] width 6 height 5
radio input "true"
click at [349, 233] on input "False" at bounding box center [350, 230] width 6 height 5
radio input "true"
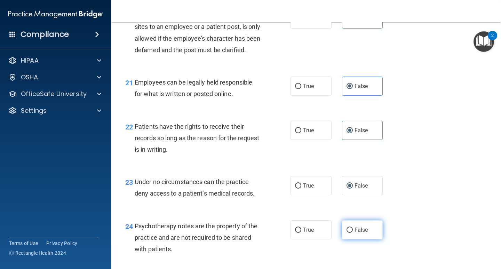
scroll to position [1498, 0]
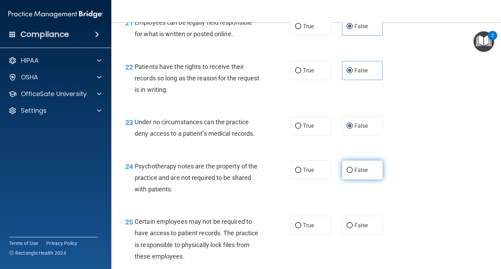
click at [361, 173] on span "False" at bounding box center [362, 170] width 14 height 7
click at [353, 173] on input "False" at bounding box center [350, 170] width 6 height 5
radio input "true"
click at [351, 232] on label "False" at bounding box center [362, 225] width 41 height 19
click at [351, 228] on input "False" at bounding box center [350, 225] width 6 height 5
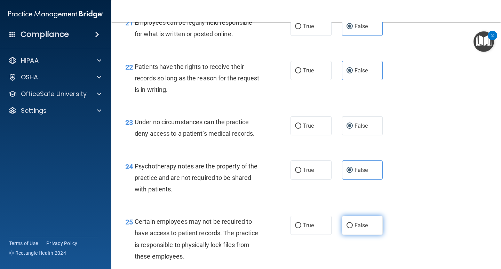
radio input "true"
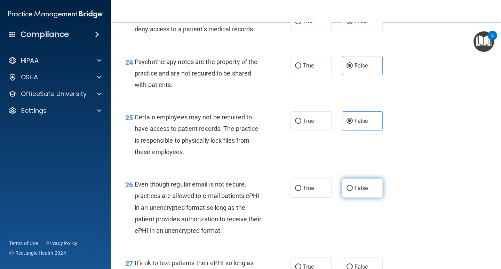
click at [362, 192] on span "False" at bounding box center [362, 188] width 14 height 7
click at [353, 191] on input "False" at bounding box center [350, 188] width 6 height 5
radio input "true"
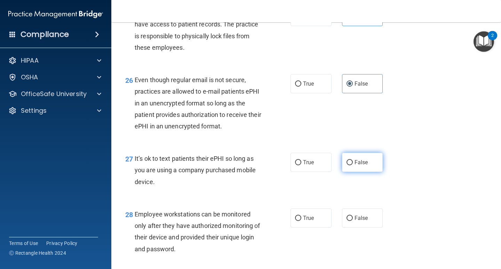
click at [357, 172] on label "False" at bounding box center [362, 162] width 41 height 19
click at [353, 165] on input "False" at bounding box center [350, 162] width 6 height 5
radio input "true"
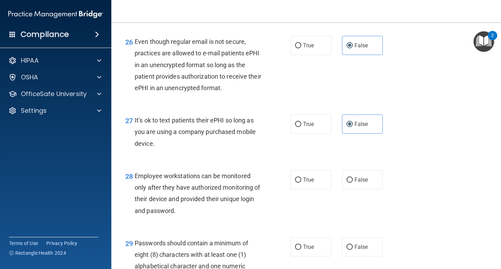
scroll to position [1776, 0]
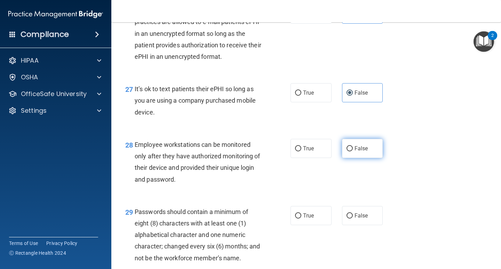
click at [361, 152] on span "False" at bounding box center [362, 148] width 14 height 7
click at [353, 151] on input "False" at bounding box center [350, 148] width 6 height 5
radio input "true"
click at [364, 225] on label "False" at bounding box center [362, 215] width 41 height 19
click at [353, 219] on input "False" at bounding box center [350, 215] width 6 height 5
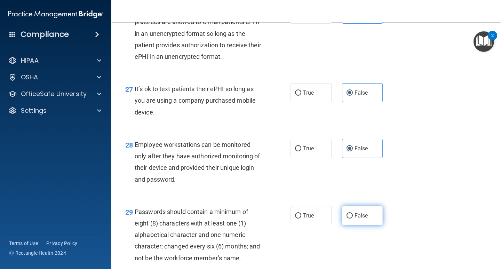
radio input "true"
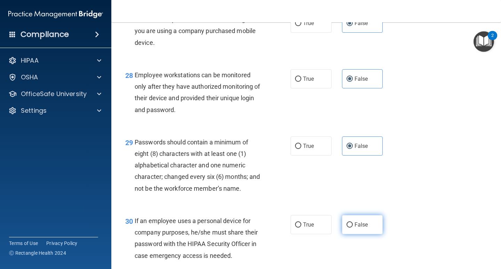
click at [355, 232] on label "False" at bounding box center [362, 224] width 41 height 19
click at [353, 228] on input "False" at bounding box center [350, 225] width 6 height 5
radio input "true"
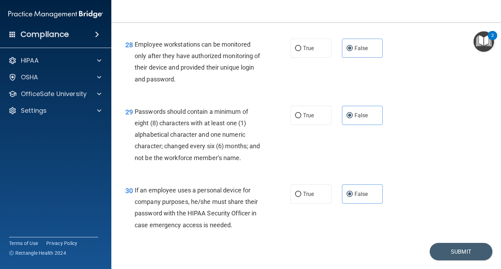
scroll to position [1907, 0]
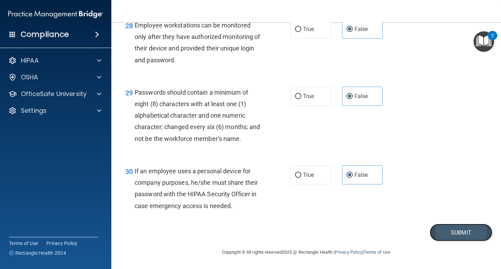
click at [456, 229] on button "Submit" at bounding box center [461, 233] width 63 height 18
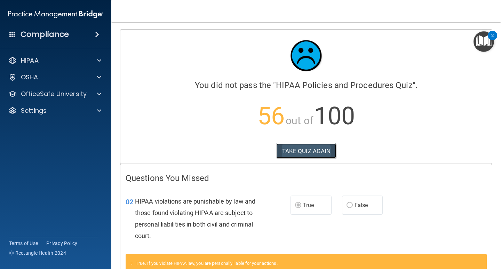
click at [308, 149] on button "TAKE QUIZ AGAIN" at bounding box center [307, 150] width 60 height 15
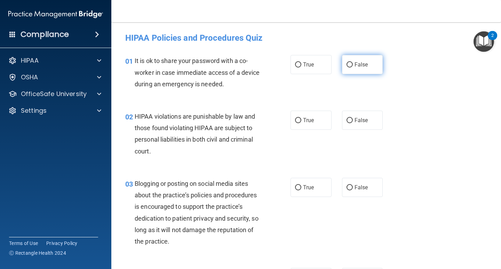
click at [360, 63] on span "False" at bounding box center [362, 64] width 14 height 7
click at [353, 63] on input "False" at bounding box center [350, 64] width 6 height 5
radio input "true"
click at [310, 118] on span "True" at bounding box center [308, 120] width 11 height 7
click at [302, 118] on input "True" at bounding box center [298, 120] width 6 height 5
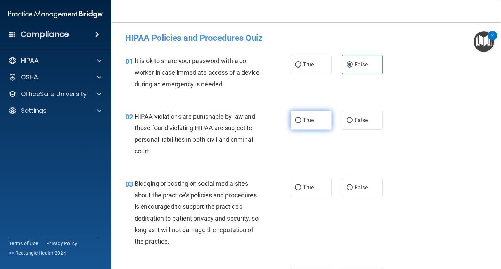
radio input "true"
click at [358, 185] on span "False" at bounding box center [362, 187] width 14 height 7
click at [353, 185] on input "False" at bounding box center [350, 187] width 6 height 5
radio input "true"
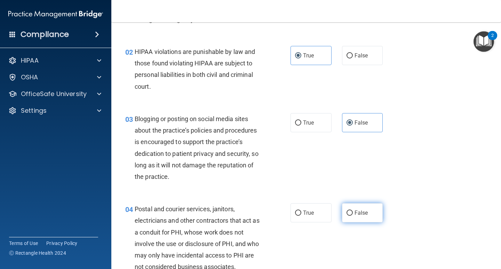
scroll to position [104, 0]
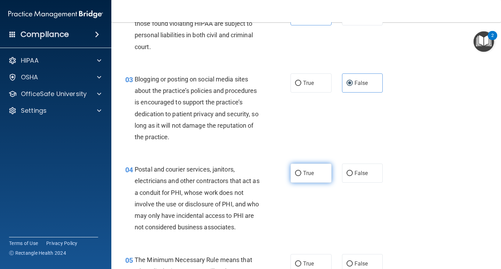
click at [304, 171] on span "True" at bounding box center [308, 173] width 11 height 7
click at [302, 171] on input "True" at bounding box center [298, 173] width 6 height 5
radio input "true"
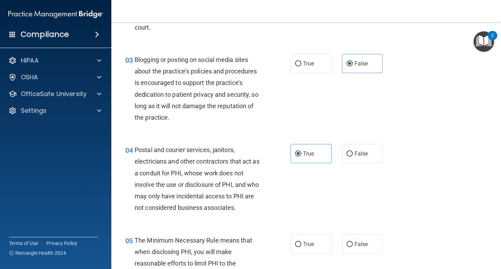
scroll to position [174, 0]
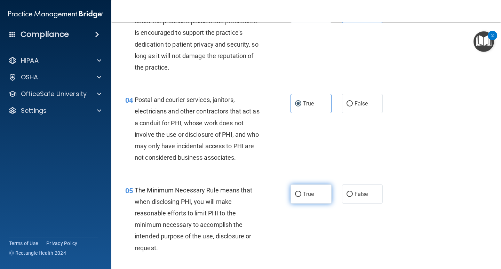
click at [298, 194] on input "True" at bounding box center [298, 194] width 6 height 5
radio input "true"
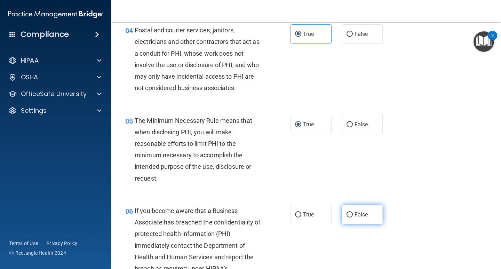
click at [361, 219] on label "False" at bounding box center [362, 214] width 41 height 19
click at [353, 218] on input "False" at bounding box center [350, 214] width 6 height 5
radio input "true"
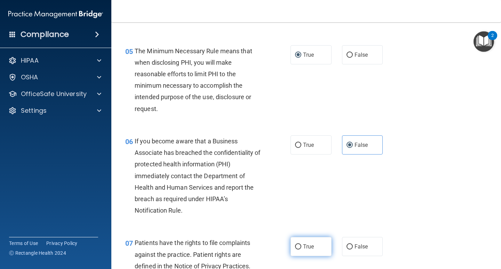
click at [310, 244] on span "True" at bounding box center [308, 246] width 11 height 7
click at [302, 244] on input "True" at bounding box center [298, 246] width 6 height 5
radio input "true"
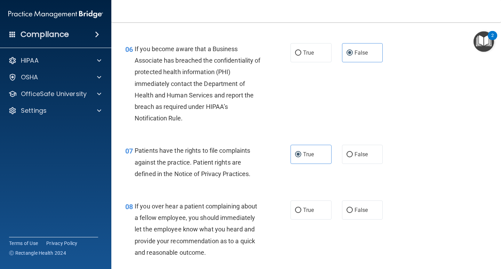
scroll to position [418, 0]
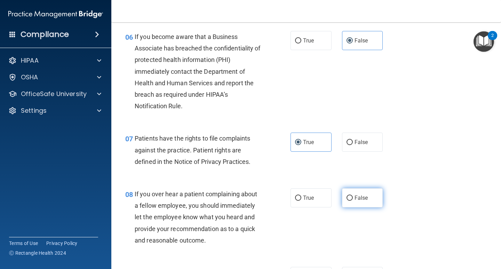
click at [351, 201] on label "False" at bounding box center [362, 197] width 41 height 19
click at [351, 201] on input "False" at bounding box center [350, 198] width 6 height 5
radio input "true"
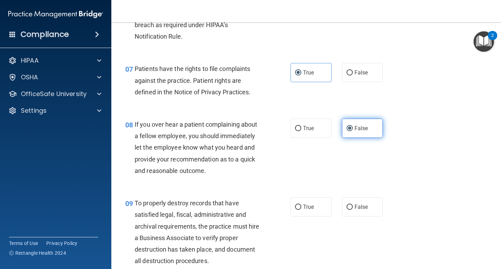
click at [355, 204] on span "False" at bounding box center [362, 207] width 14 height 7
click at [352, 205] on input "False" at bounding box center [350, 207] width 6 height 5
radio input "true"
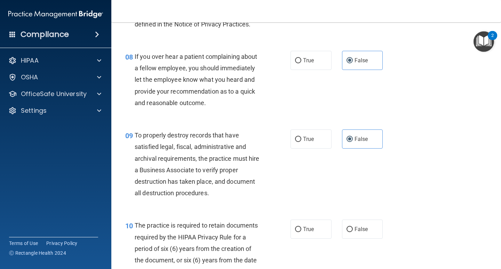
scroll to position [557, 0]
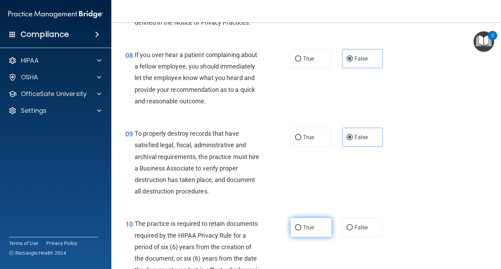
click at [295, 224] on label "True" at bounding box center [311, 227] width 41 height 19
click at [295, 225] on input "True" at bounding box center [298, 227] width 6 height 5
radio input "true"
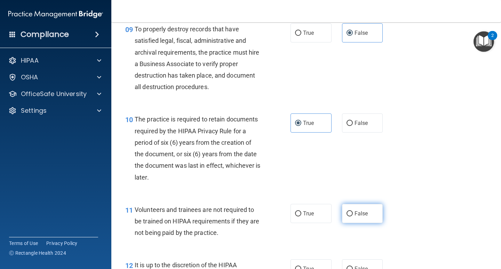
click at [357, 210] on label "False" at bounding box center [362, 213] width 41 height 19
click at [353, 211] on input "False" at bounding box center [350, 213] width 6 height 5
radio input "true"
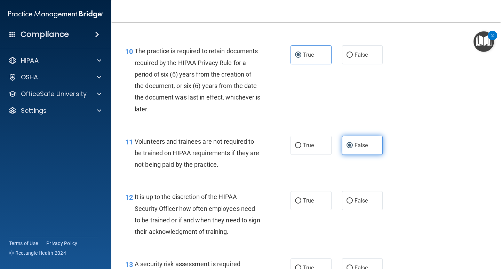
scroll to position [731, 0]
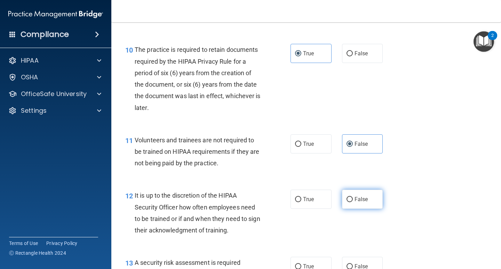
click at [355, 208] on label "False" at bounding box center [362, 199] width 41 height 19
click at [353, 202] on input "False" at bounding box center [350, 199] width 6 height 5
radio input "true"
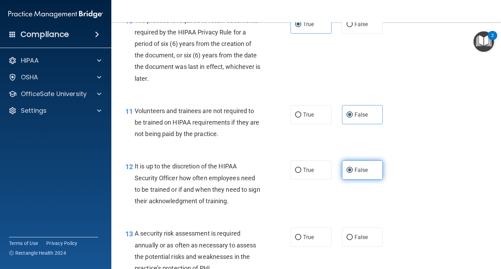
scroll to position [801, 0]
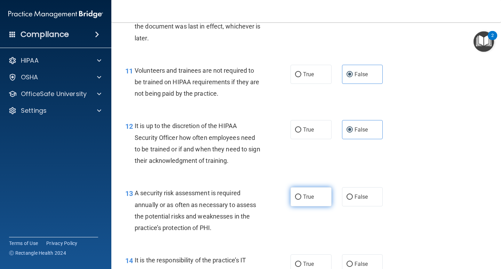
click at [301, 201] on label "True" at bounding box center [311, 196] width 41 height 19
click at [301, 200] on input "True" at bounding box center [298, 197] width 6 height 5
radio input "true"
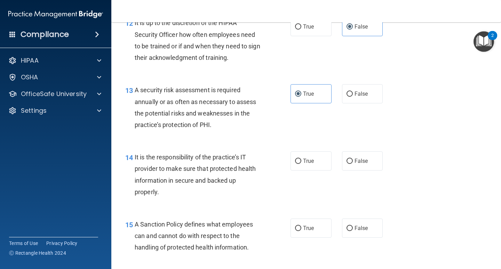
scroll to position [905, 0]
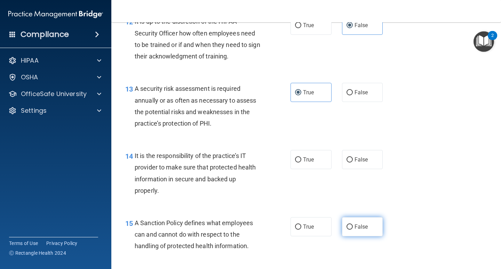
click at [350, 228] on label "False" at bounding box center [362, 226] width 41 height 19
click at [350, 228] on input "False" at bounding box center [350, 227] width 6 height 5
radio input "true"
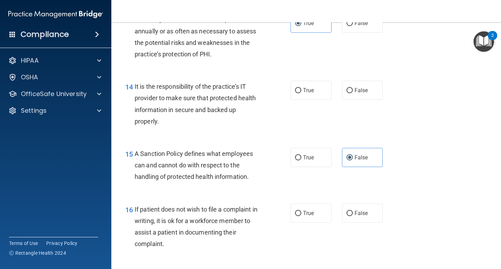
scroll to position [975, 0]
click at [358, 210] on span "False" at bounding box center [362, 213] width 14 height 7
click at [353, 211] on input "False" at bounding box center [350, 213] width 6 height 5
radio input "true"
click at [322, 214] on label "True" at bounding box center [311, 212] width 41 height 19
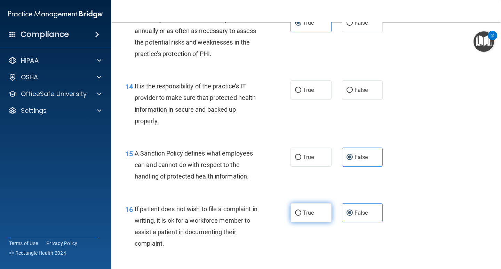
click at [302, 214] on input "True" at bounding box center [298, 213] width 6 height 5
radio input "true"
radio input "false"
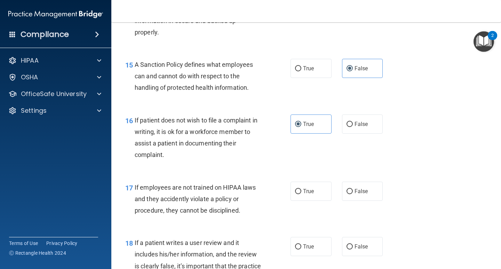
scroll to position [1080, 0]
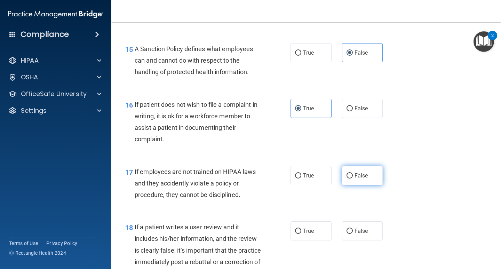
click at [355, 178] on span "False" at bounding box center [362, 175] width 14 height 7
click at [353, 178] on input "False" at bounding box center [350, 175] width 6 height 5
radio input "true"
click at [356, 228] on span "False" at bounding box center [362, 231] width 14 height 7
click at [353, 229] on input "False" at bounding box center [350, 231] width 6 height 5
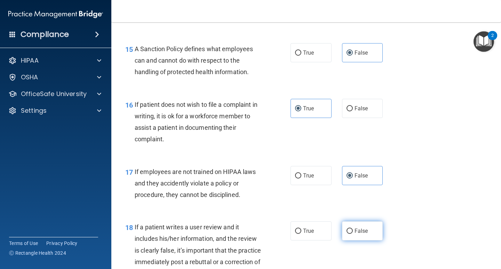
radio input "true"
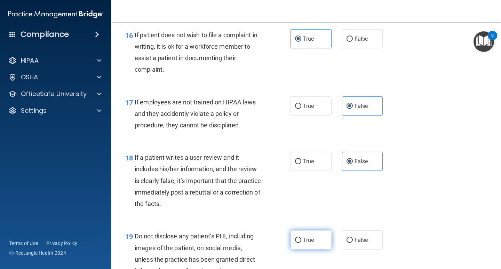
click at [305, 239] on span "True" at bounding box center [308, 240] width 11 height 7
click at [302, 239] on input "True" at bounding box center [298, 240] width 6 height 5
radio input "true"
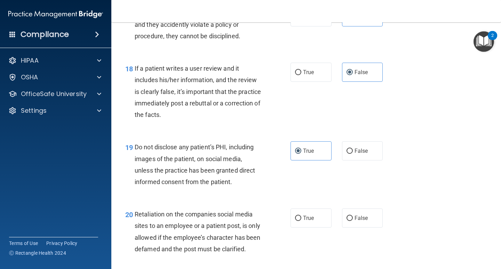
scroll to position [1254, 0]
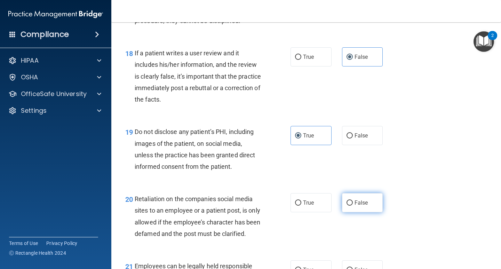
click at [351, 204] on label "False" at bounding box center [362, 202] width 41 height 19
click at [351, 204] on input "False" at bounding box center [350, 203] width 6 height 5
radio input "true"
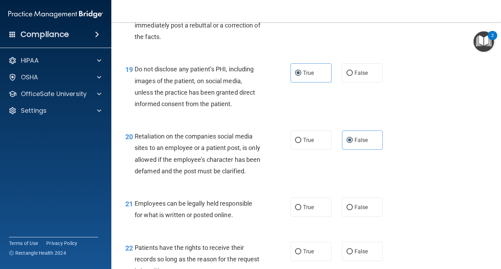
scroll to position [1323, 0]
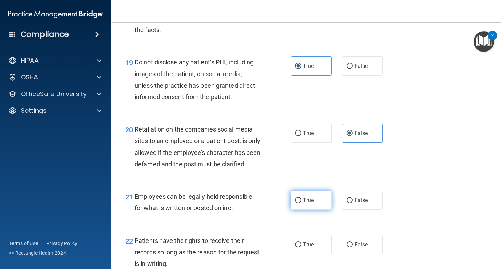
click at [295, 203] on input "True" at bounding box center [298, 200] width 6 height 5
radio input "true"
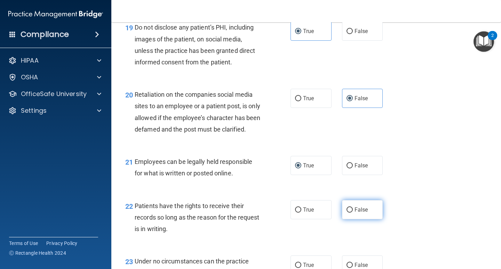
click at [352, 218] on label "False" at bounding box center [362, 209] width 41 height 19
click at [352, 213] on input "False" at bounding box center [350, 210] width 6 height 5
radio input "true"
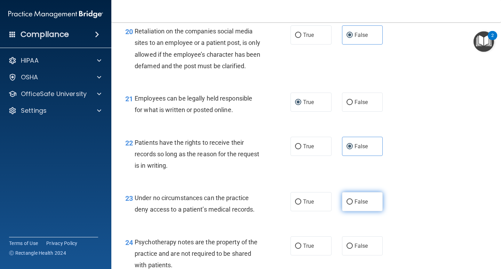
scroll to position [1428, 0]
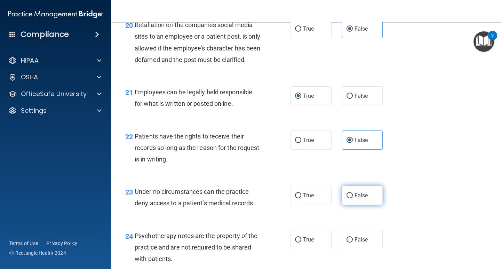
click at [356, 200] on label "False" at bounding box center [362, 195] width 41 height 19
click at [353, 199] on input "False" at bounding box center [350, 195] width 6 height 5
radio input "true"
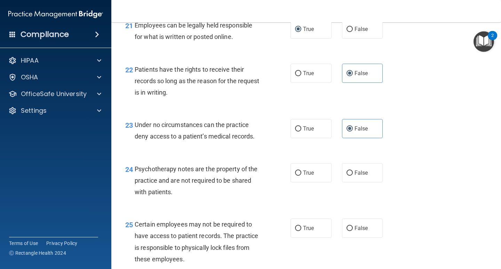
scroll to position [1498, 0]
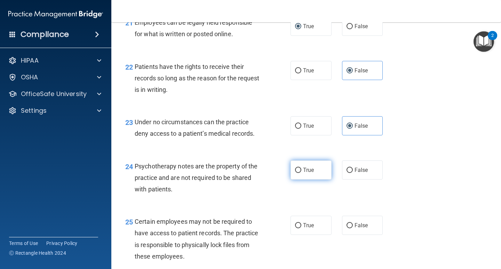
click at [303, 180] on label "True" at bounding box center [311, 170] width 41 height 19
click at [302, 173] on input "True" at bounding box center [298, 170] width 6 height 5
radio input "true"
click at [310, 233] on label "True" at bounding box center [311, 225] width 41 height 19
click at [302, 228] on input "True" at bounding box center [298, 225] width 6 height 5
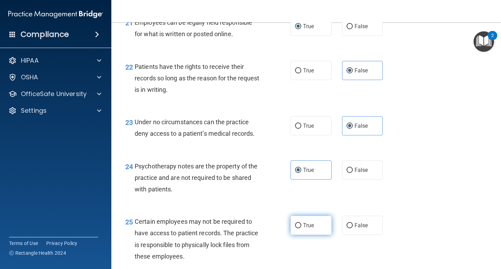
radio input "true"
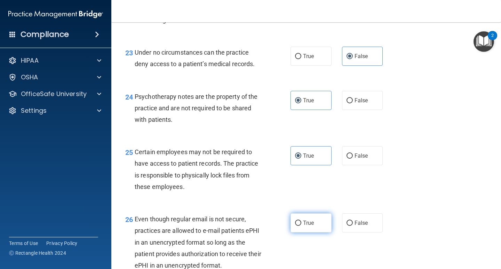
click at [304, 226] on span "True" at bounding box center [308, 223] width 11 height 7
click at [302, 226] on input "True" at bounding box center [298, 223] width 6 height 5
radio input "true"
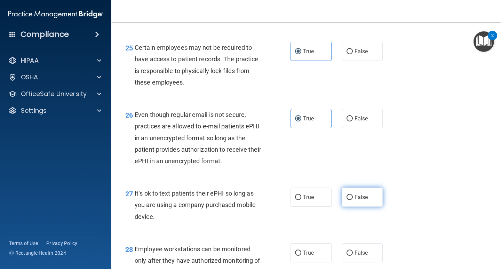
click at [355, 201] on span "False" at bounding box center [362, 197] width 14 height 7
click at [353, 200] on input "False" at bounding box center [350, 197] width 6 height 5
radio input "true"
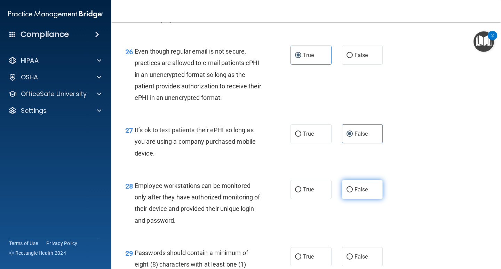
scroll to position [1741, 0]
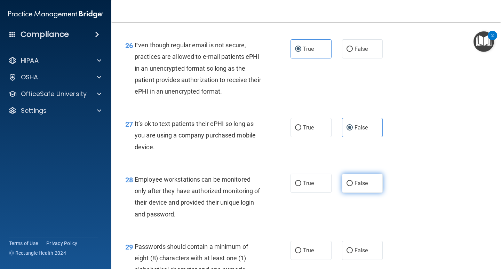
click at [355, 187] on span "False" at bounding box center [362, 183] width 14 height 7
click at [353, 186] on input "False" at bounding box center [350, 183] width 6 height 5
radio input "true"
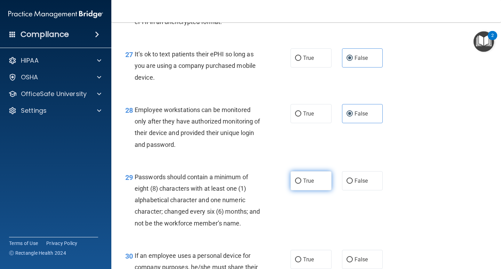
click at [308, 184] on span "True" at bounding box center [308, 181] width 11 height 7
click at [302, 184] on input "True" at bounding box center [298, 181] width 6 height 5
radio input "true"
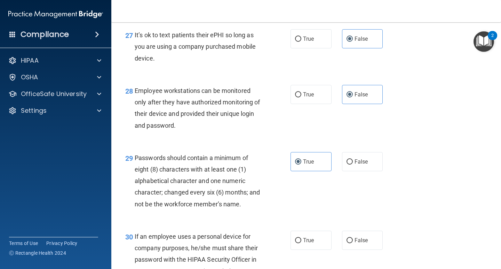
scroll to position [1881, 0]
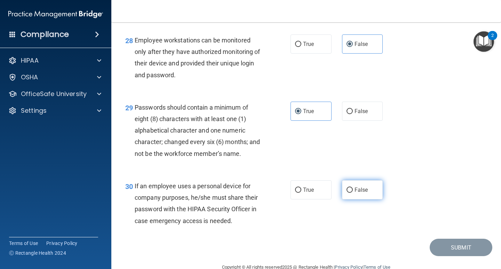
click at [355, 193] on span "False" at bounding box center [362, 190] width 14 height 7
click at [352, 193] on input "False" at bounding box center [350, 190] width 6 height 5
radio input "true"
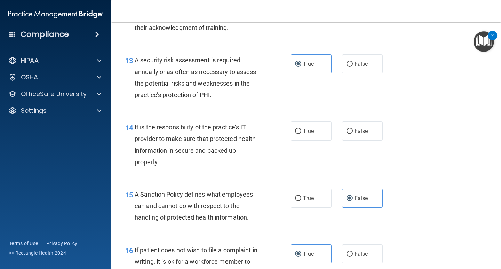
scroll to position [932, 0]
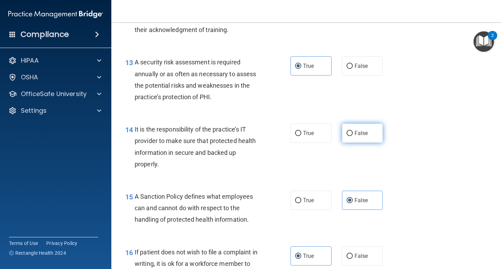
click at [371, 130] on label "False" at bounding box center [362, 133] width 41 height 19
click at [353, 131] on input "False" at bounding box center [350, 133] width 6 height 5
radio input "true"
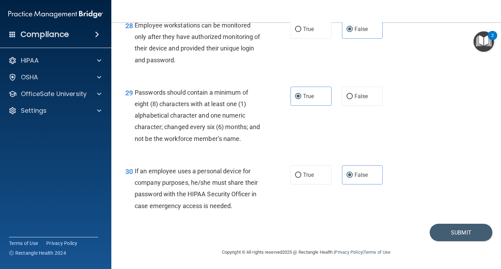
scroll to position [1907, 0]
click at [451, 239] on button "Submit" at bounding box center [461, 233] width 63 height 18
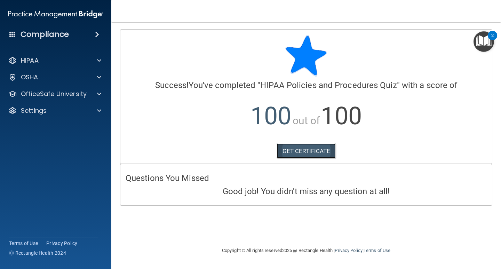
click at [303, 147] on link "GET CERTIFICATE" at bounding box center [307, 150] width 60 height 15
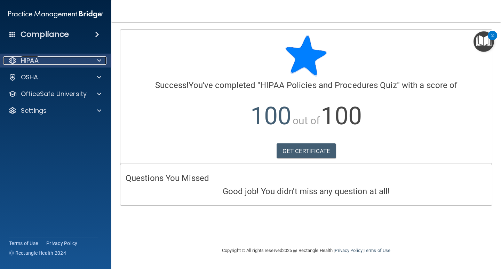
click at [72, 56] on div "HIPAA" at bounding box center [46, 60] width 86 height 8
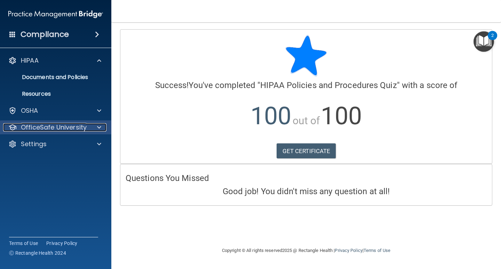
drag, startPoint x: 63, startPoint y: 125, endPoint x: 90, endPoint y: 127, distance: 27.2
click at [63, 125] on p "OfficeSafe University" at bounding box center [54, 127] width 66 height 8
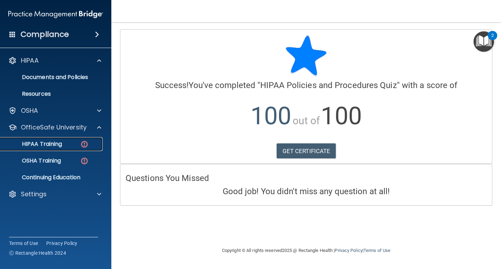
click at [74, 142] on div "HIPAA Training" at bounding box center [52, 144] width 95 height 7
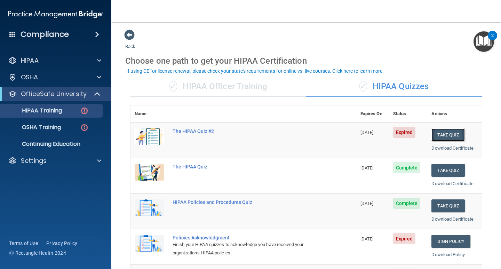
click at [442, 133] on button "Take Quiz" at bounding box center [448, 135] width 33 height 13
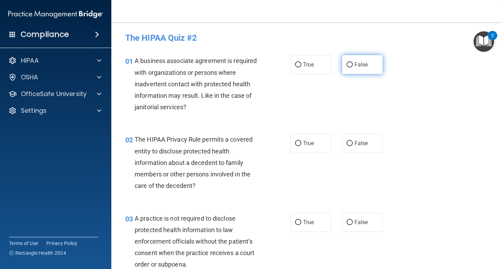
click at [356, 71] on label "False" at bounding box center [362, 64] width 41 height 19
click at [353, 68] on input "False" at bounding box center [350, 64] width 6 height 5
radio input "true"
click at [364, 141] on span "False" at bounding box center [362, 143] width 14 height 7
click at [353, 141] on input "False" at bounding box center [350, 143] width 6 height 5
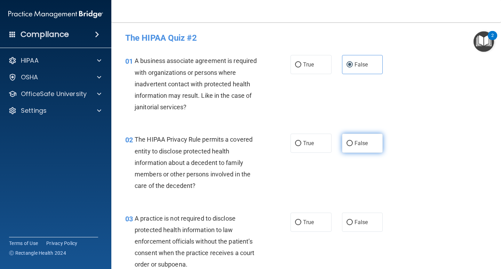
radio input "true"
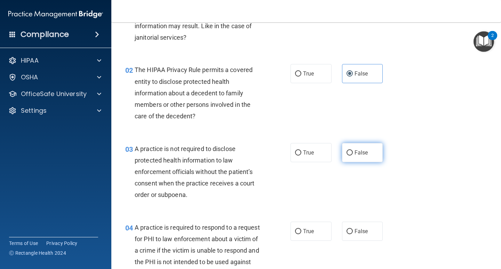
drag, startPoint x: 363, startPoint y: 144, endPoint x: 364, endPoint y: 148, distance: 4.2
click at [363, 146] on label "False" at bounding box center [362, 152] width 41 height 19
click at [353, 150] on input "False" at bounding box center [350, 152] width 6 height 5
radio input "true"
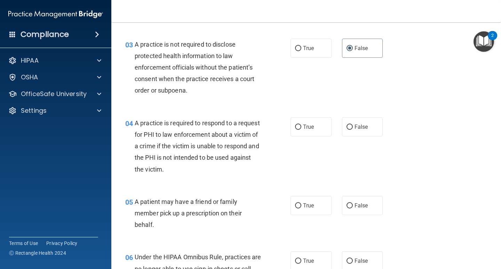
click at [365, 154] on div "04 A practice is required to respond to a request for PHI to law enforcement ab…" at bounding box center [306, 148] width 373 height 79
click at [357, 133] on label "False" at bounding box center [362, 126] width 41 height 19
click at [353, 130] on input "False" at bounding box center [350, 127] width 6 height 5
radio input "true"
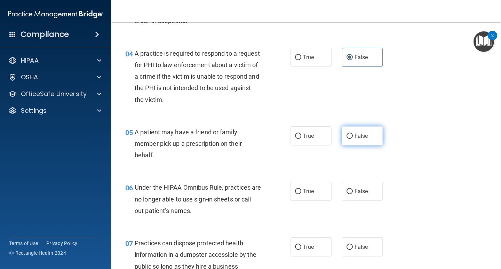
click at [360, 138] on span "False" at bounding box center [362, 136] width 14 height 7
click at [353, 138] on input "False" at bounding box center [350, 136] width 6 height 5
radio input "true"
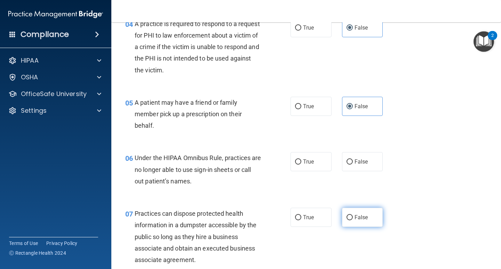
scroll to position [348, 0]
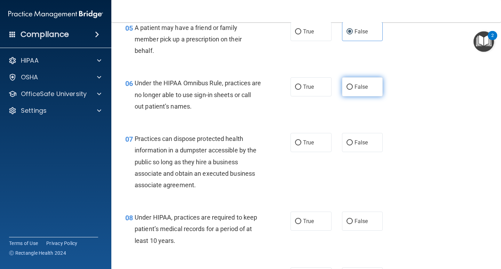
click at [358, 90] on label "False" at bounding box center [362, 86] width 41 height 19
click at [353, 90] on input "False" at bounding box center [350, 87] width 6 height 5
radio input "true"
click at [361, 140] on span "False" at bounding box center [362, 142] width 14 height 7
click at [353, 140] on input "False" at bounding box center [350, 142] width 6 height 5
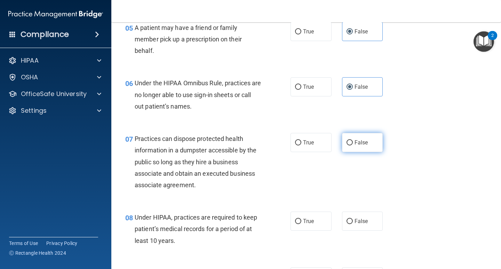
radio input "true"
click at [351, 226] on label "False" at bounding box center [362, 221] width 41 height 19
click at [351, 224] on input "False" at bounding box center [350, 221] width 6 height 5
radio input "true"
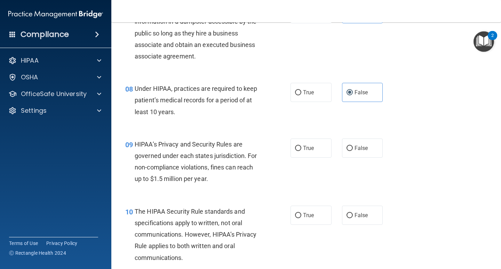
scroll to position [522, 0]
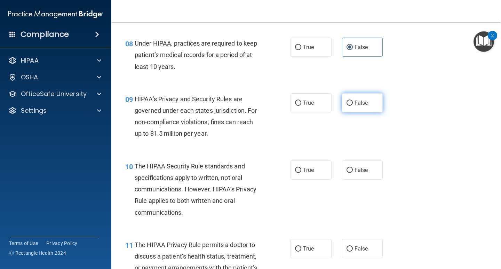
click at [353, 98] on label "False" at bounding box center [362, 102] width 41 height 19
click at [353, 101] on input "False" at bounding box center [350, 103] width 6 height 5
radio input "true"
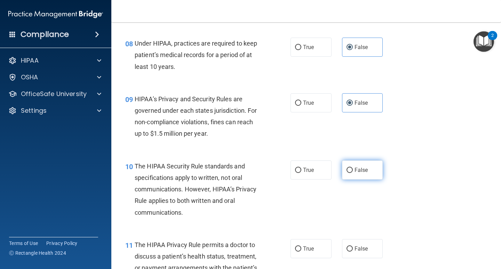
click at [363, 163] on label "False" at bounding box center [362, 170] width 41 height 19
click at [353, 168] on input "False" at bounding box center [350, 170] width 6 height 5
radio input "true"
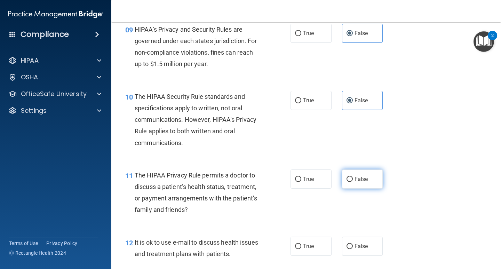
click at [366, 176] on label "False" at bounding box center [362, 179] width 41 height 19
click at [353, 177] on input "False" at bounding box center [350, 179] width 6 height 5
radio input "true"
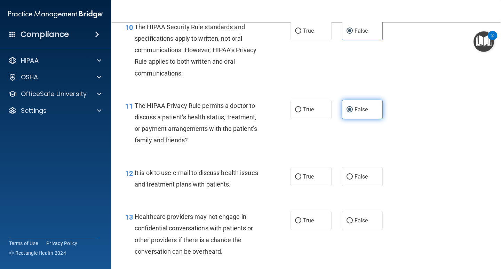
click at [366, 176] on label "False" at bounding box center [362, 176] width 41 height 19
click at [353, 176] on input "False" at bounding box center [350, 176] width 6 height 5
radio input "true"
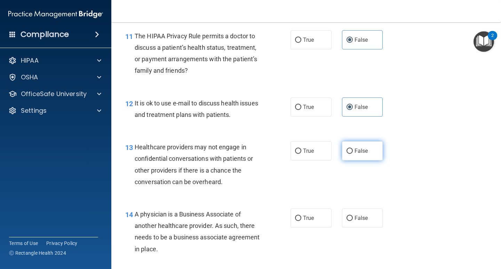
click at [360, 151] on span "False" at bounding box center [362, 151] width 14 height 7
click at [353, 151] on input "False" at bounding box center [350, 151] width 6 height 5
radio input "true"
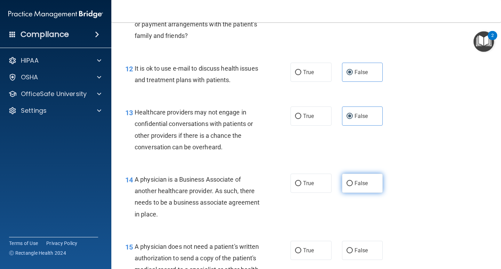
click at [349, 185] on input "False" at bounding box center [350, 183] width 6 height 5
radio input "true"
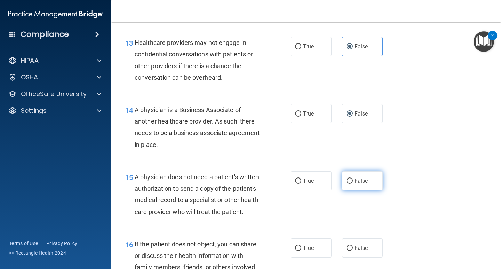
click at [357, 179] on span "False" at bounding box center [362, 181] width 14 height 7
click at [353, 179] on input "False" at bounding box center [350, 181] width 6 height 5
radio input "true"
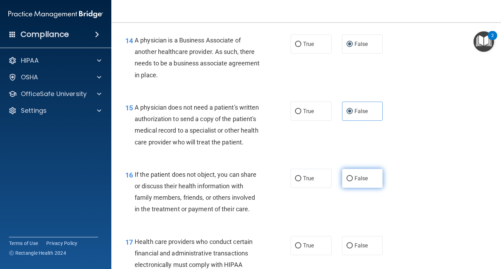
click at [356, 182] on span "False" at bounding box center [362, 178] width 14 height 7
click at [353, 181] on input "False" at bounding box center [350, 178] width 6 height 5
radio input "true"
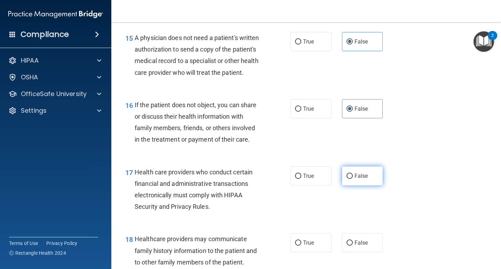
click at [357, 179] on span "False" at bounding box center [362, 176] width 14 height 7
click at [353, 179] on input "False" at bounding box center [350, 176] width 6 height 5
radio input "true"
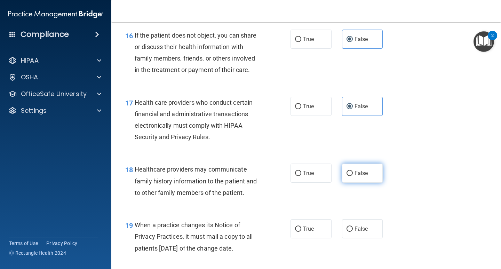
click at [358, 177] on span "False" at bounding box center [362, 173] width 14 height 7
click at [353, 176] on input "False" at bounding box center [350, 173] width 6 height 5
radio input "true"
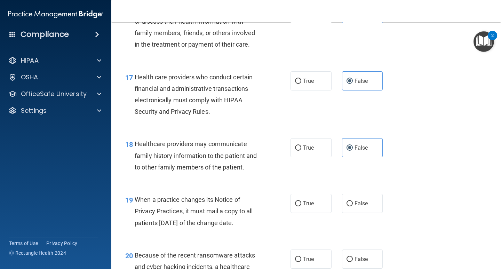
scroll to position [1114, 0]
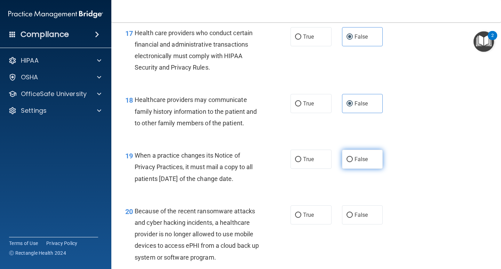
click at [354, 169] on label "False" at bounding box center [362, 159] width 41 height 19
click at [353, 162] on input "False" at bounding box center [350, 159] width 6 height 5
radio input "true"
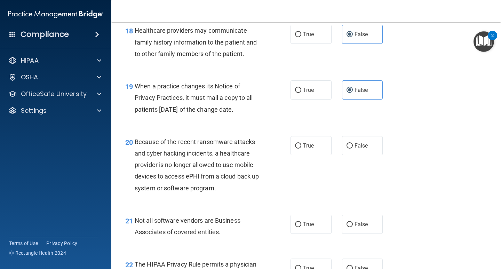
scroll to position [1184, 0]
click at [350, 168] on div "20 Because of the recent ransomware attacks and cyber hacking incidents, a heal…" at bounding box center [306, 166] width 373 height 79
click at [350, 155] on label "False" at bounding box center [362, 145] width 41 height 19
click at [350, 148] on input "False" at bounding box center [350, 145] width 6 height 5
radio input "true"
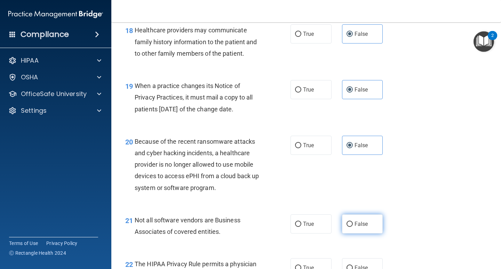
click at [357, 227] on span "False" at bounding box center [362, 224] width 14 height 7
click at [353, 227] on input "False" at bounding box center [350, 224] width 6 height 5
radio input "true"
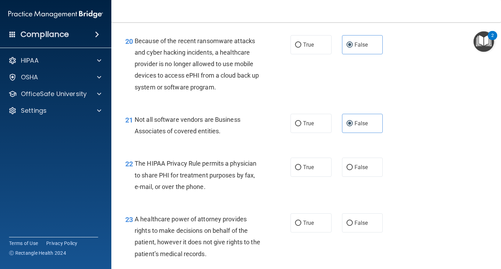
scroll to position [1289, 0]
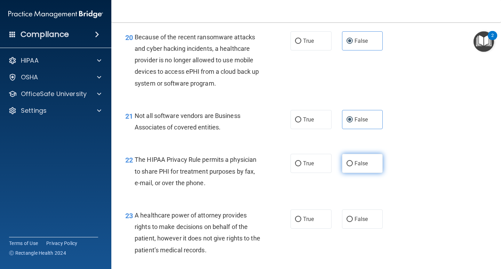
click at [359, 173] on label "False" at bounding box center [362, 163] width 41 height 19
click at [353, 166] on input "False" at bounding box center [350, 163] width 6 height 5
radio input "true"
click at [362, 227] on label "False" at bounding box center [362, 219] width 41 height 19
click at [353, 222] on input "False" at bounding box center [350, 219] width 6 height 5
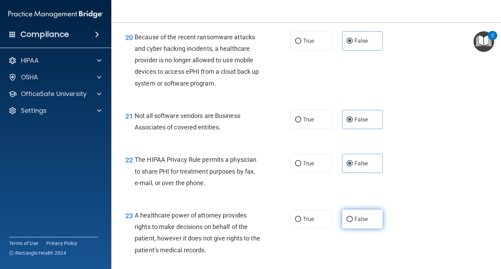
radio input "true"
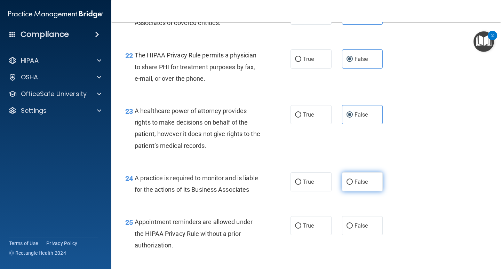
click at [358, 185] on span "False" at bounding box center [362, 182] width 14 height 7
click at [353, 185] on input "False" at bounding box center [350, 182] width 6 height 5
radio input "true"
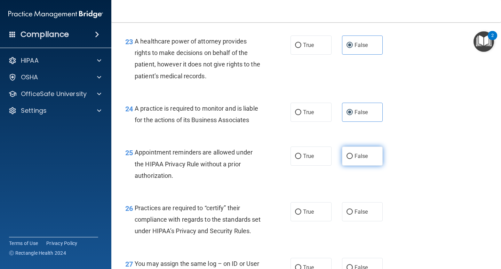
click at [349, 159] on input "False" at bounding box center [350, 156] width 6 height 5
radio input "true"
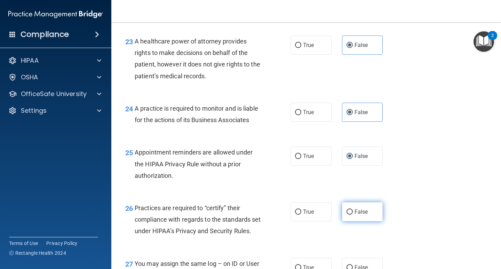
click at [372, 221] on label "False" at bounding box center [362, 211] width 41 height 19
click at [353, 215] on input "False" at bounding box center [350, 212] width 6 height 5
radio input "true"
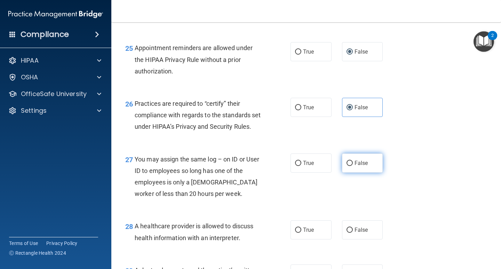
click at [360, 173] on label "False" at bounding box center [362, 163] width 41 height 19
click at [353, 166] on input "False" at bounding box center [350, 163] width 6 height 5
radio input "true"
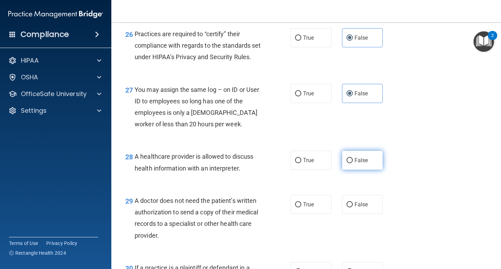
click at [355, 164] on span "False" at bounding box center [362, 160] width 14 height 7
click at [353, 163] on input "False" at bounding box center [350, 160] width 6 height 5
radio input "true"
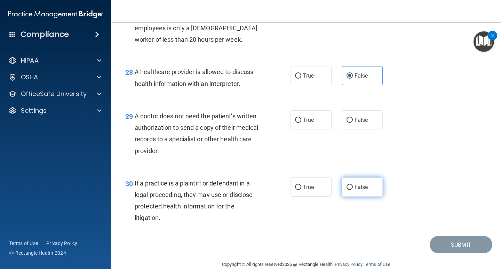
scroll to position [1741, 0]
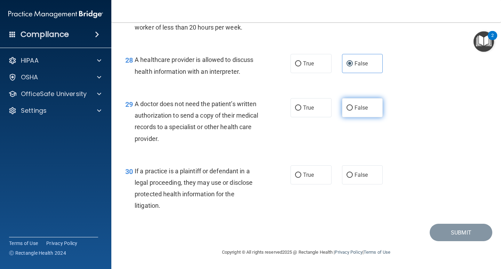
click at [362, 111] on span "False" at bounding box center [362, 107] width 14 height 7
click at [353, 111] on input "False" at bounding box center [350, 108] width 6 height 5
radio input "true"
click at [359, 185] on label "False" at bounding box center [362, 174] width 41 height 19
click at [353, 178] on input "False" at bounding box center [350, 175] width 6 height 5
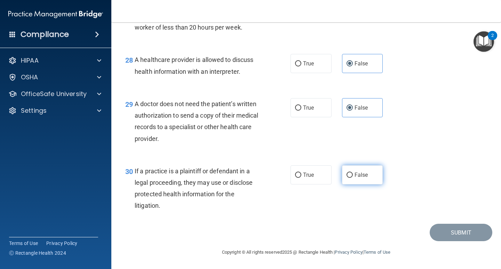
radio input "true"
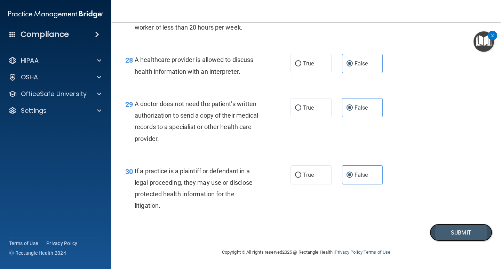
click at [449, 242] on button "Submit" at bounding box center [461, 233] width 63 height 18
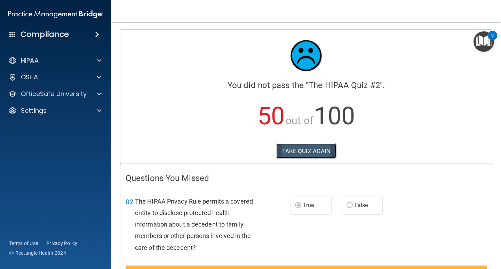
click at [304, 146] on button "TAKE QUIZ AGAIN" at bounding box center [307, 150] width 60 height 15
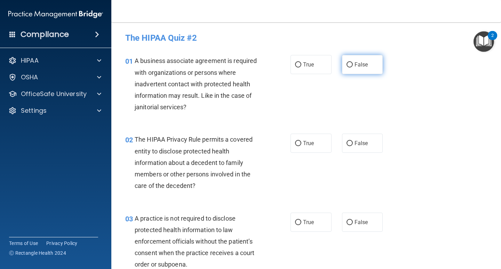
click at [355, 66] on span "False" at bounding box center [362, 64] width 14 height 7
click at [353, 66] on input "False" at bounding box center [350, 64] width 6 height 5
radio input "true"
click at [311, 140] on label "True" at bounding box center [311, 143] width 41 height 19
click at [302, 141] on input "True" at bounding box center [298, 143] width 6 height 5
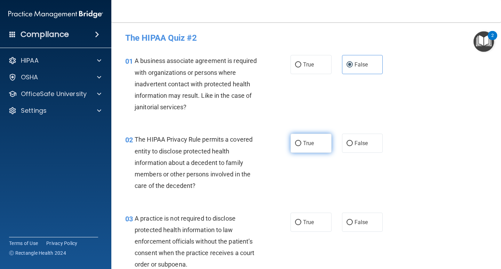
radio input "true"
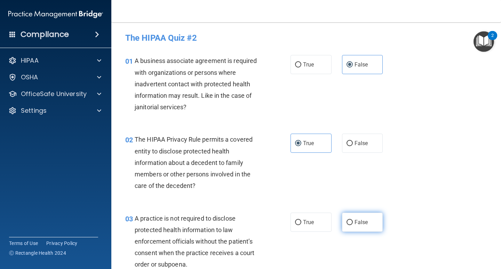
click at [363, 218] on label "False" at bounding box center [362, 222] width 41 height 19
click at [353, 220] on input "False" at bounding box center [350, 222] width 6 height 5
radio input "true"
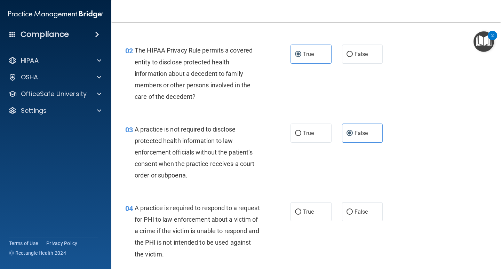
scroll to position [104, 0]
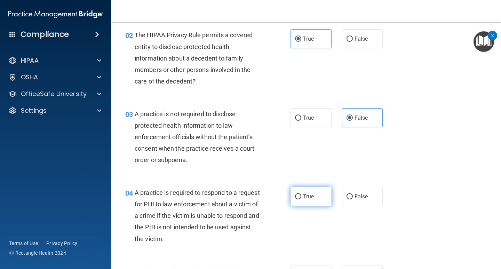
click at [308, 198] on span "True" at bounding box center [308, 196] width 11 height 7
click at [302, 198] on input "True" at bounding box center [298, 196] width 6 height 5
radio input "true"
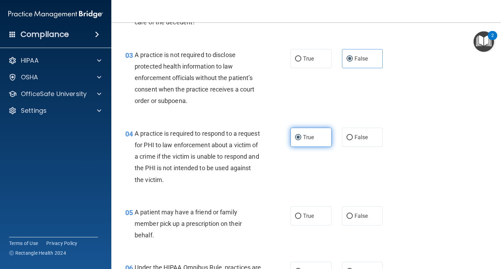
scroll to position [174, 0]
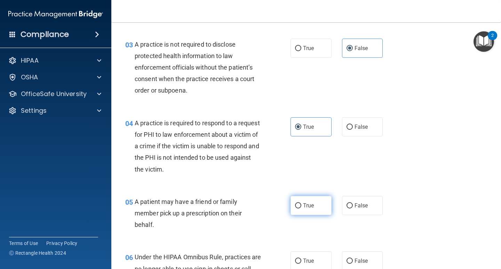
click at [308, 201] on label "True" at bounding box center [311, 205] width 41 height 19
click at [302, 203] on input "True" at bounding box center [298, 205] width 6 height 5
radio input "true"
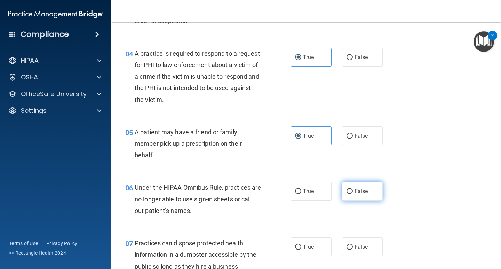
click at [363, 187] on label "False" at bounding box center [362, 191] width 41 height 19
click at [353, 189] on input "False" at bounding box center [350, 191] width 6 height 5
radio input "true"
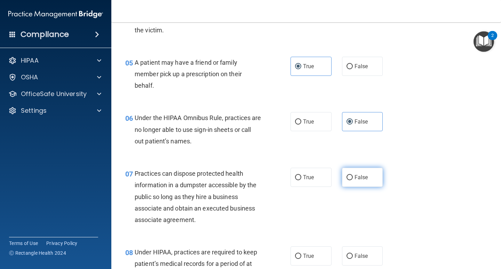
click at [362, 179] on span "False" at bounding box center [362, 177] width 14 height 7
click at [353, 179] on input "False" at bounding box center [350, 177] width 6 height 5
radio input "true"
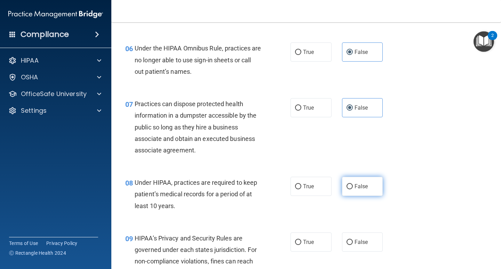
click at [363, 184] on span "False" at bounding box center [362, 186] width 14 height 7
click at [353, 184] on input "False" at bounding box center [350, 186] width 6 height 5
radio input "true"
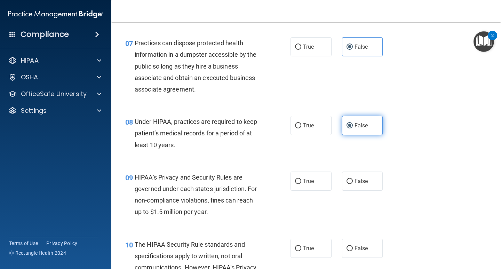
scroll to position [453, 0]
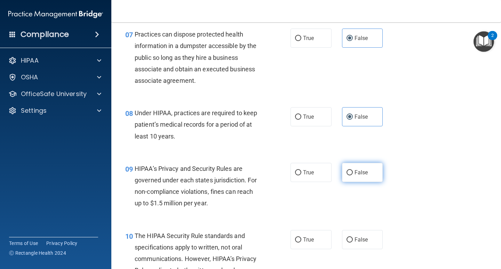
click at [363, 177] on label "False" at bounding box center [362, 172] width 41 height 19
click at [353, 176] on input "False" at bounding box center [350, 172] width 6 height 5
radio input "true"
click at [324, 236] on label "True" at bounding box center [311, 239] width 41 height 19
click at [302, 238] on input "True" at bounding box center [298, 240] width 6 height 5
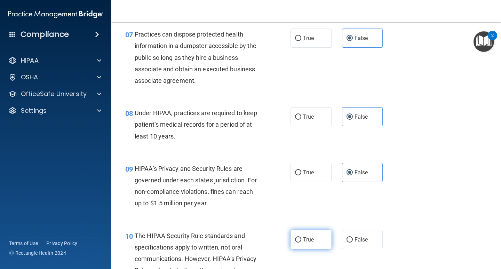
radio input "true"
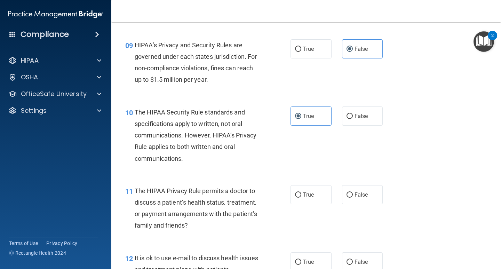
scroll to position [592, 0]
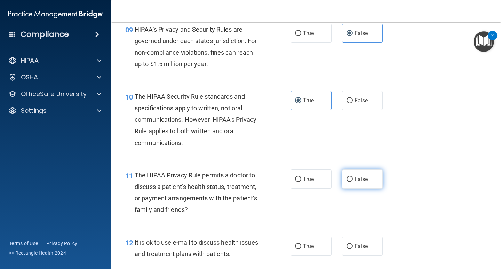
click at [358, 179] on span "False" at bounding box center [362, 179] width 14 height 7
click at [353, 179] on input "False" at bounding box center [350, 179] width 6 height 5
radio input "true"
click at [324, 184] on label "True" at bounding box center [311, 179] width 41 height 19
click at [302, 182] on input "True" at bounding box center [298, 179] width 6 height 5
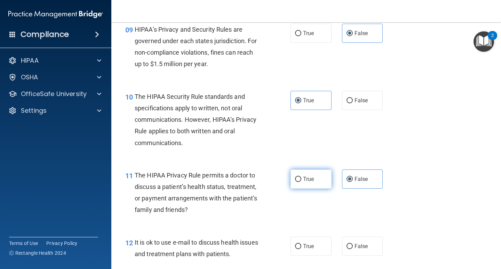
radio input "true"
radio input "false"
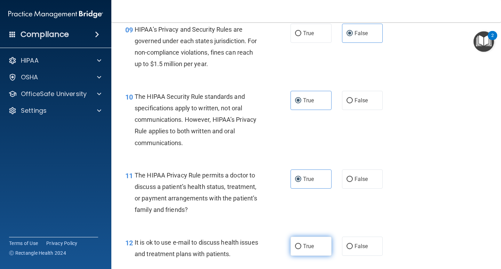
click at [313, 246] on label "True" at bounding box center [311, 246] width 41 height 19
click at [302, 246] on input "True" at bounding box center [298, 246] width 6 height 5
radio input "true"
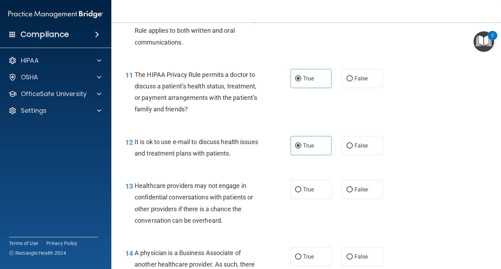
scroll to position [697, 0]
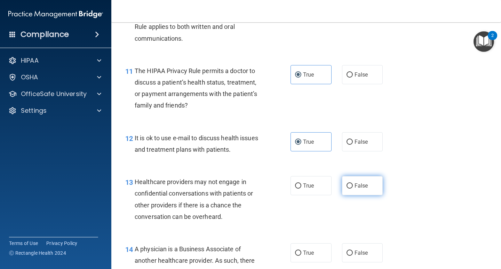
click at [358, 188] on span "False" at bounding box center [362, 185] width 14 height 7
click at [353, 188] on input "False" at bounding box center [350, 186] width 6 height 5
radio input "true"
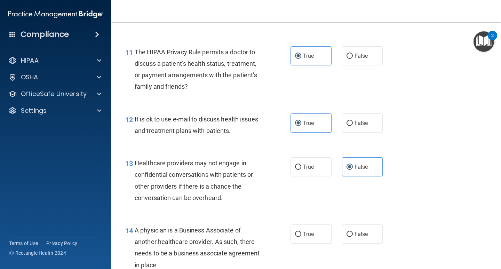
scroll to position [731, 0]
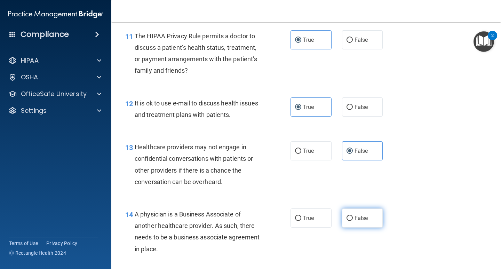
click at [357, 217] on span "False" at bounding box center [362, 218] width 14 height 7
click at [353, 217] on input "False" at bounding box center [350, 218] width 6 height 5
radio input "true"
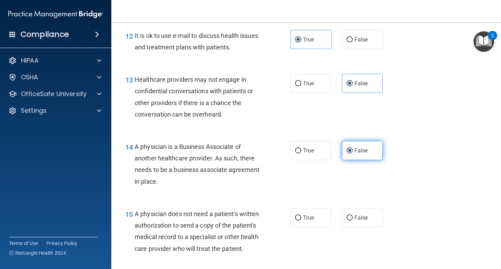
scroll to position [801, 0]
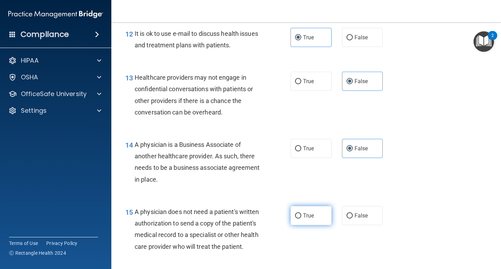
click at [312, 221] on label "True" at bounding box center [311, 215] width 41 height 19
click at [302, 219] on input "True" at bounding box center [298, 215] width 6 height 5
radio input "true"
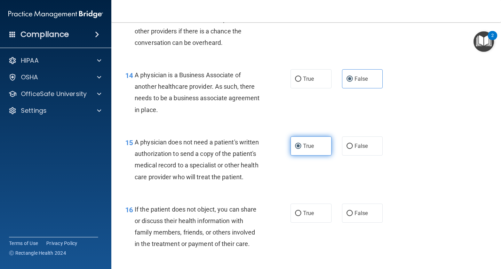
click at [312, 221] on label "True" at bounding box center [311, 213] width 41 height 19
click at [302, 216] on input "True" at bounding box center [298, 213] width 6 height 5
radio input "true"
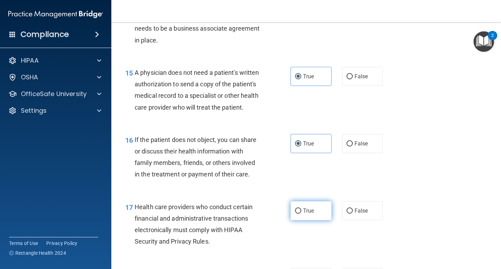
click at [312, 214] on span "True" at bounding box center [308, 211] width 11 height 7
click at [302, 214] on input "True" at bounding box center [298, 211] width 6 height 5
radio input "true"
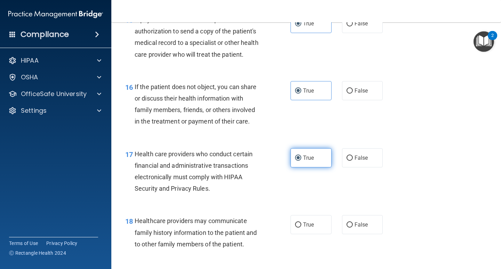
scroll to position [1010, 0]
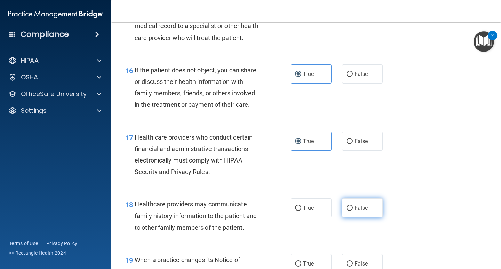
click at [362, 211] on span "False" at bounding box center [362, 208] width 14 height 7
click at [353, 211] on input "False" at bounding box center [350, 208] width 6 height 5
radio input "true"
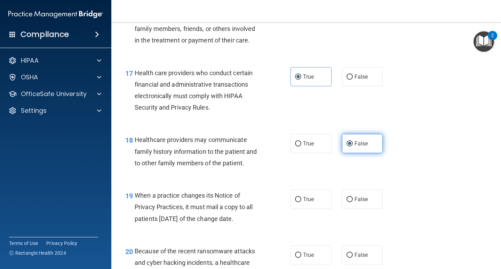
scroll to position [1080, 0]
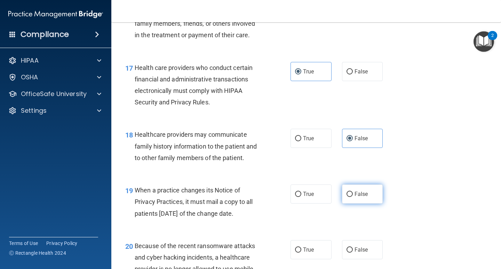
click at [359, 204] on label "False" at bounding box center [362, 194] width 41 height 19
click at [353, 197] on input "False" at bounding box center [350, 194] width 6 height 5
radio input "true"
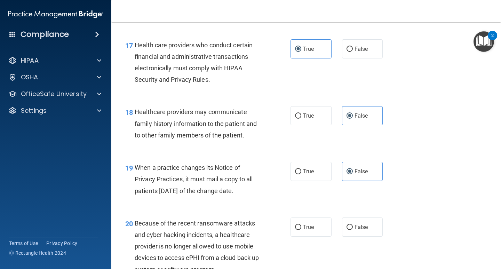
scroll to position [1114, 0]
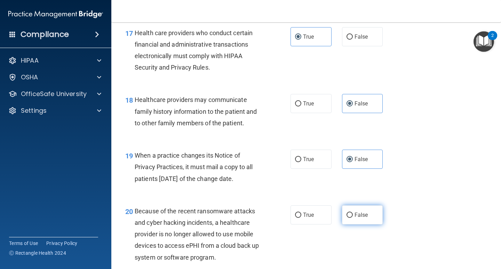
click at [357, 218] on span "False" at bounding box center [362, 215] width 14 height 7
click at [353, 218] on input "False" at bounding box center [350, 215] width 6 height 5
radio input "true"
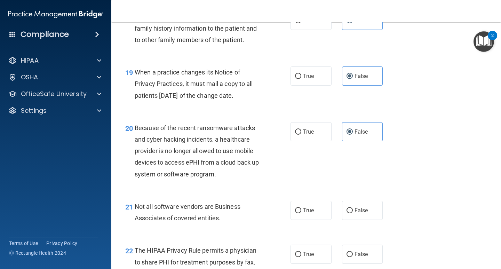
scroll to position [1219, 0]
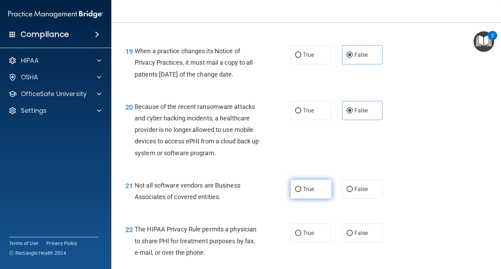
click at [301, 199] on label "True" at bounding box center [311, 189] width 41 height 19
click at [301, 192] on input "True" at bounding box center [298, 189] width 6 height 5
radio input "true"
click at [306, 240] on label "True" at bounding box center [311, 233] width 41 height 19
click at [302, 236] on input "True" at bounding box center [298, 233] width 6 height 5
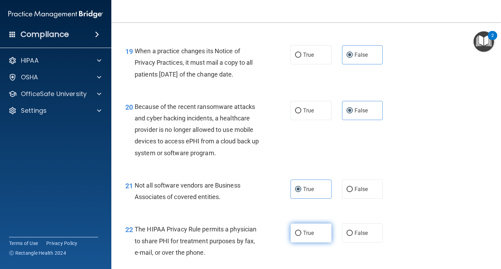
radio input "true"
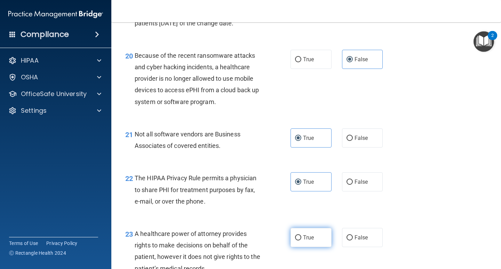
scroll to position [1289, 0]
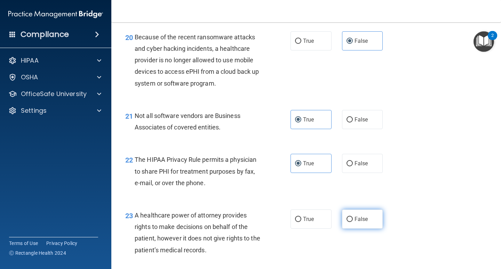
click at [357, 223] on span "False" at bounding box center [362, 219] width 14 height 7
click at [353, 222] on input "False" at bounding box center [350, 219] width 6 height 5
radio input "true"
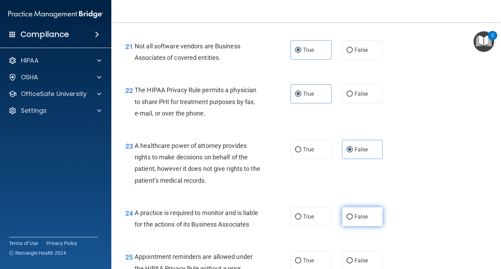
click at [364, 223] on label "False" at bounding box center [362, 216] width 41 height 19
click at [353, 220] on input "False" at bounding box center [350, 217] width 6 height 5
radio input "true"
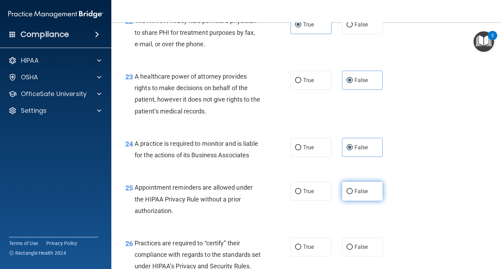
scroll to position [1428, 0]
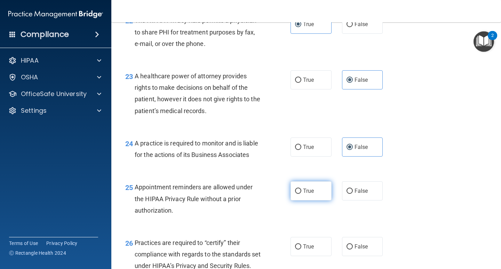
click at [313, 201] on label "True" at bounding box center [311, 190] width 41 height 19
click at [302, 194] on input "True" at bounding box center [298, 191] width 6 height 5
radio input "true"
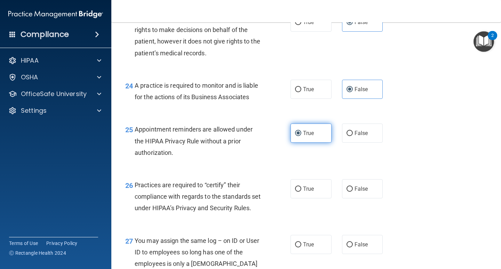
scroll to position [1498, 0]
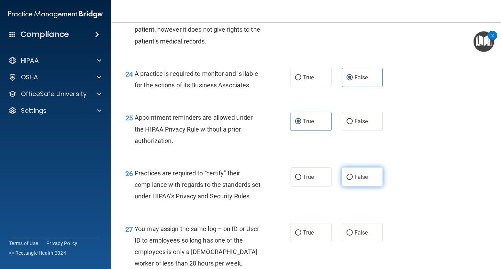
click at [355, 180] on span "False" at bounding box center [362, 177] width 14 height 7
click at [352, 180] on input "False" at bounding box center [350, 177] width 6 height 5
radio input "true"
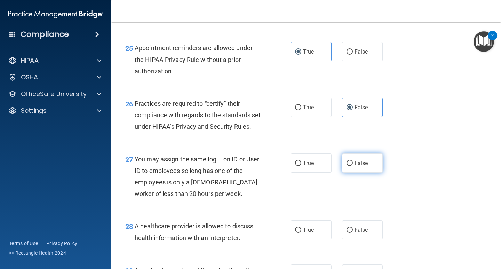
click at [357, 166] on span "False" at bounding box center [362, 163] width 14 height 7
click at [353, 166] on input "False" at bounding box center [350, 163] width 6 height 5
radio input "true"
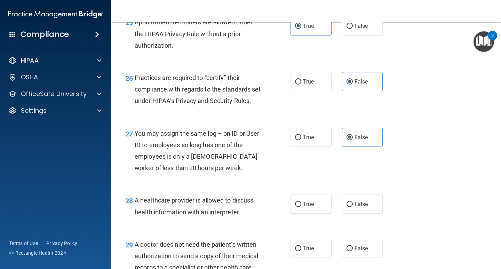
scroll to position [1637, 0]
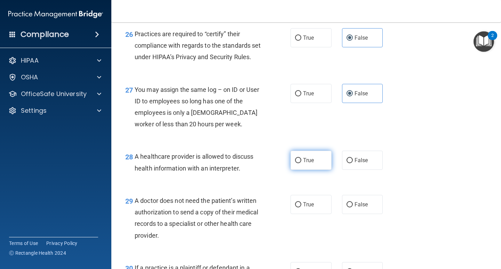
click at [317, 170] on label "True" at bounding box center [311, 160] width 41 height 19
click at [302, 163] on input "True" at bounding box center [298, 160] width 6 height 5
radio input "true"
click at [309, 214] on label "True" at bounding box center [311, 204] width 41 height 19
click at [302, 208] on input "True" at bounding box center [298, 204] width 6 height 5
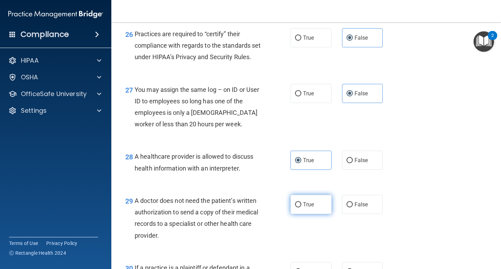
radio input "true"
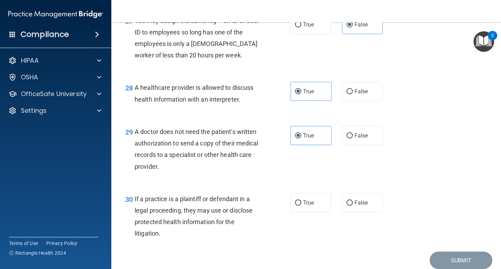
scroll to position [1706, 0]
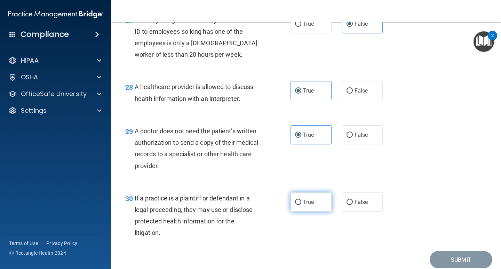
click at [313, 212] on label "True" at bounding box center [311, 202] width 41 height 19
click at [302, 205] on input "True" at bounding box center [298, 202] width 6 height 5
radio input "true"
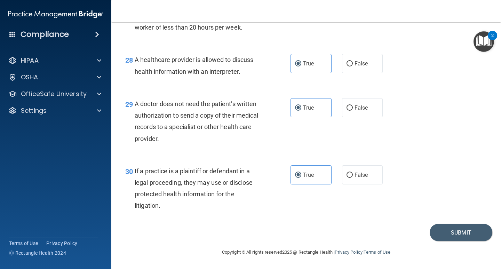
scroll to position [1768, 0]
click at [462, 239] on button "Submit" at bounding box center [461, 233] width 63 height 18
click at [470, 232] on button "Submit" at bounding box center [461, 233] width 63 height 18
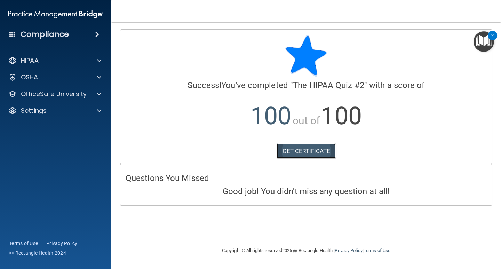
click at [318, 155] on link "GET CERTIFICATE" at bounding box center [307, 150] width 60 height 15
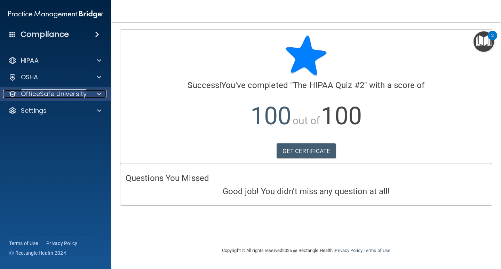
click at [60, 92] on p "OfficeSafe University" at bounding box center [54, 94] width 66 height 8
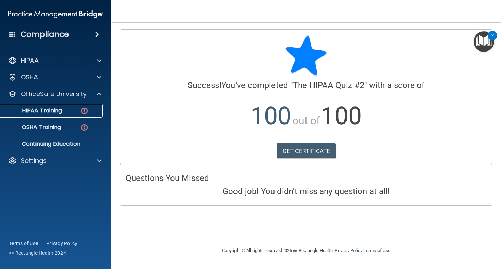
click at [81, 109] on img at bounding box center [84, 111] width 9 height 9
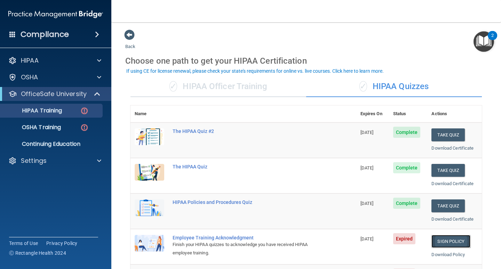
click at [438, 243] on link "Sign Policy" at bounding box center [451, 241] width 39 height 13
click at [452, 243] on link "Sign Policy" at bounding box center [451, 241] width 39 height 13
click at [64, 108] on div "HIPAA Training" at bounding box center [52, 110] width 95 height 7
click at [70, 95] on p "OfficeSafe University" at bounding box center [54, 94] width 66 height 8
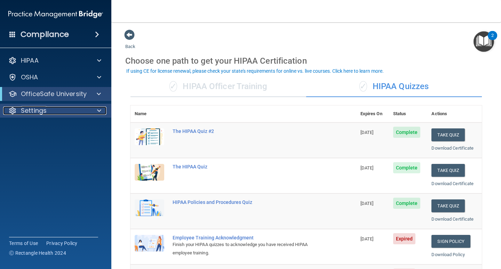
click at [71, 110] on div "Settings" at bounding box center [46, 111] width 86 height 8
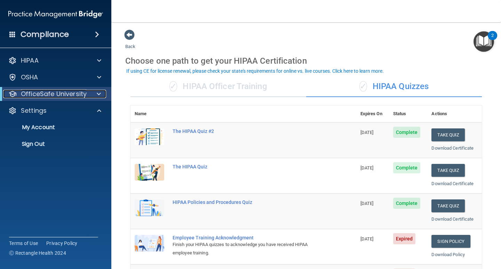
click at [79, 94] on p "OfficeSafe University" at bounding box center [54, 94] width 66 height 8
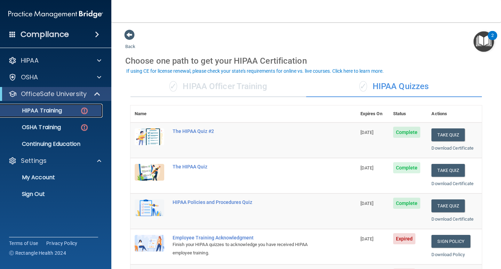
click at [68, 109] on div "HIPAA Training" at bounding box center [52, 110] width 95 height 7
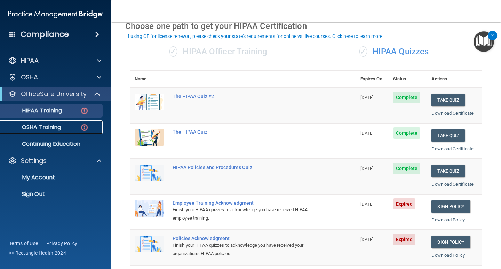
click at [61, 128] on p "OSHA Training" at bounding box center [33, 127] width 56 height 7
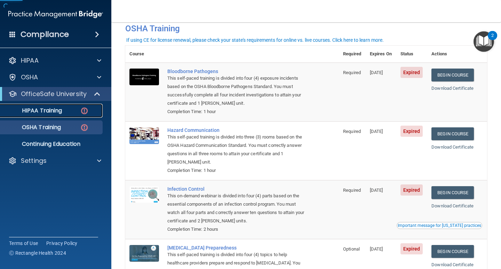
click at [61, 111] on p "HIPAA Training" at bounding box center [33, 110] width 57 height 7
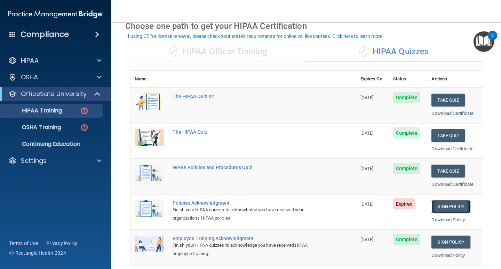
click at [445, 203] on link "Sign Policy" at bounding box center [451, 206] width 39 height 13
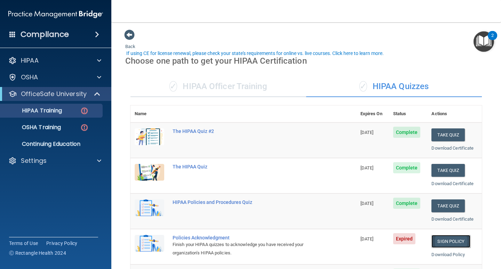
scroll to position [35, 0]
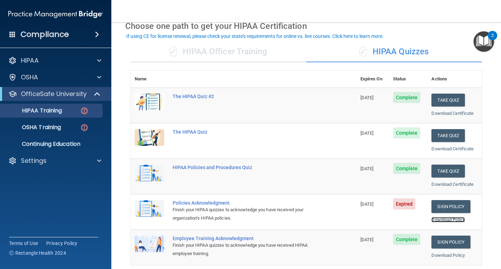
click at [445, 220] on link "Download Policy" at bounding box center [448, 219] width 33 height 5
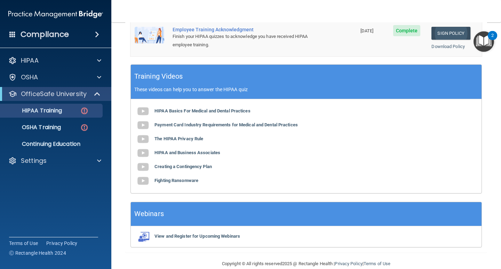
scroll to position [255, 0]
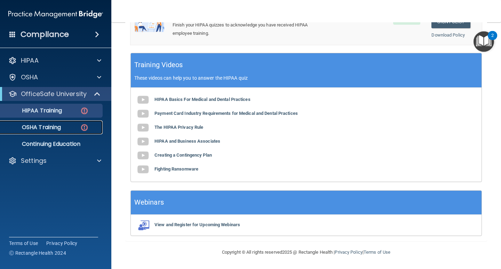
click at [46, 121] on link "OSHA Training" at bounding box center [48, 127] width 110 height 14
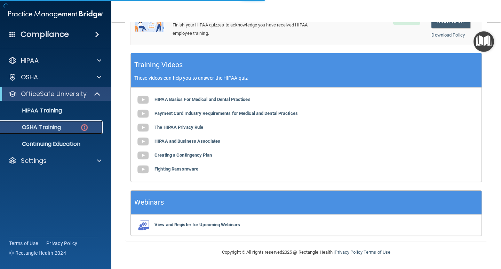
click at [46, 125] on p "OSHA Training" at bounding box center [33, 127] width 56 height 7
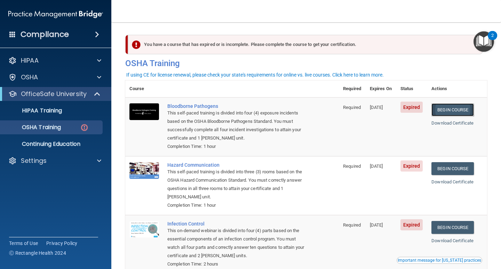
click at [453, 110] on link "Begin Course" at bounding box center [453, 109] width 42 height 13
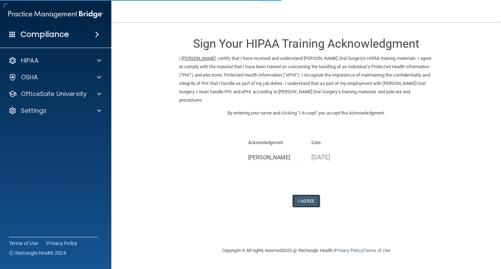
click at [302, 197] on button "I Agree" at bounding box center [307, 201] width 28 height 13
click at [311, 195] on button "I Agree" at bounding box center [307, 201] width 28 height 13
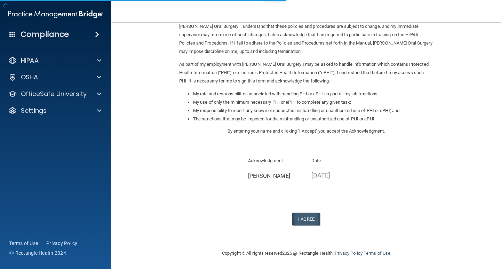
scroll to position [50, 0]
click at [308, 215] on button "I Agree" at bounding box center [307, 218] width 28 height 13
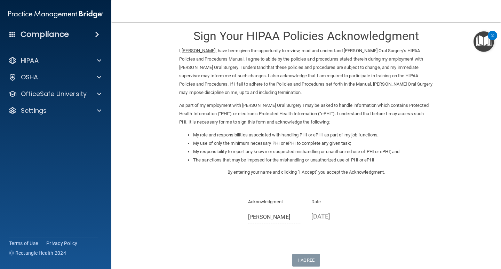
scroll to position [0, 0]
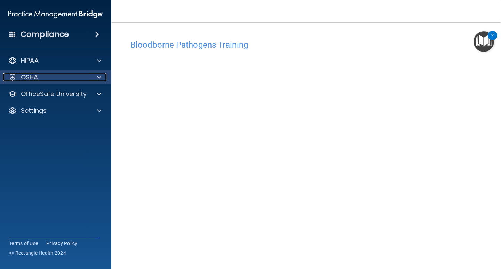
click at [55, 77] on div "OSHA" at bounding box center [46, 77] width 86 height 8
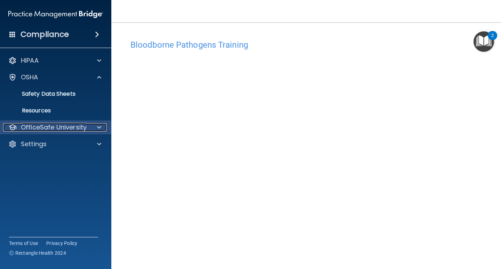
click at [71, 123] on p "OfficeSafe University" at bounding box center [54, 127] width 66 height 8
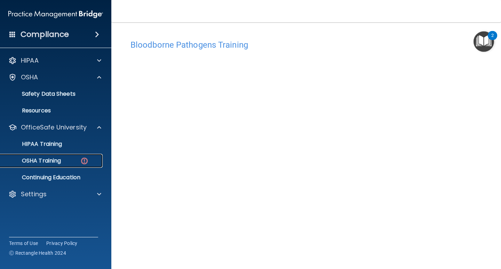
click at [91, 160] on div "OSHA Training" at bounding box center [52, 160] width 95 height 7
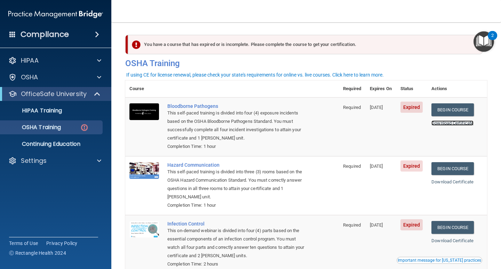
click at [440, 122] on link "Download Certificate" at bounding box center [453, 122] width 42 height 5
click at [157, 118] on img at bounding box center [145, 111] width 30 height 17
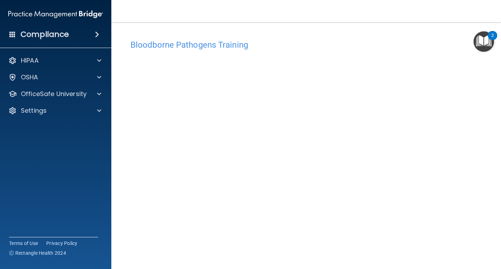
scroll to position [29, 0]
